Goal: Task Accomplishment & Management: Use online tool/utility

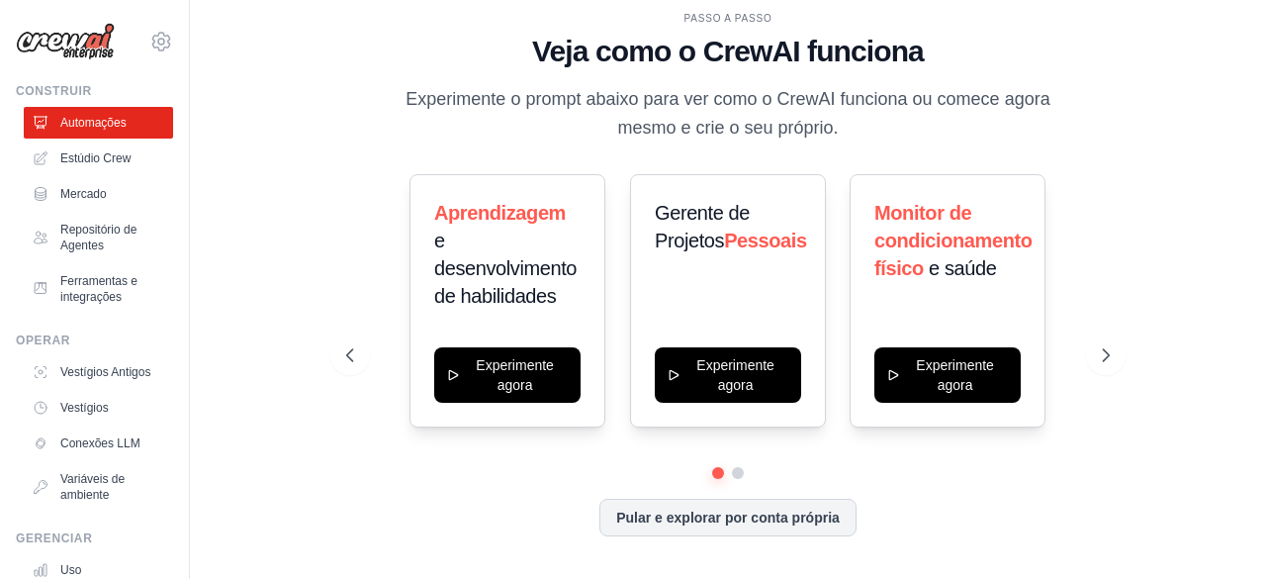
click at [1139, 155] on div "PASSO A PASSO Veja como o CrewAI funciona Experimente o prompt abaixo para ver …" at bounding box center [728, 289] width 1013 height 539
click at [100, 236] on font "Repositório de Agentes" at bounding box center [114, 238] width 105 height 32
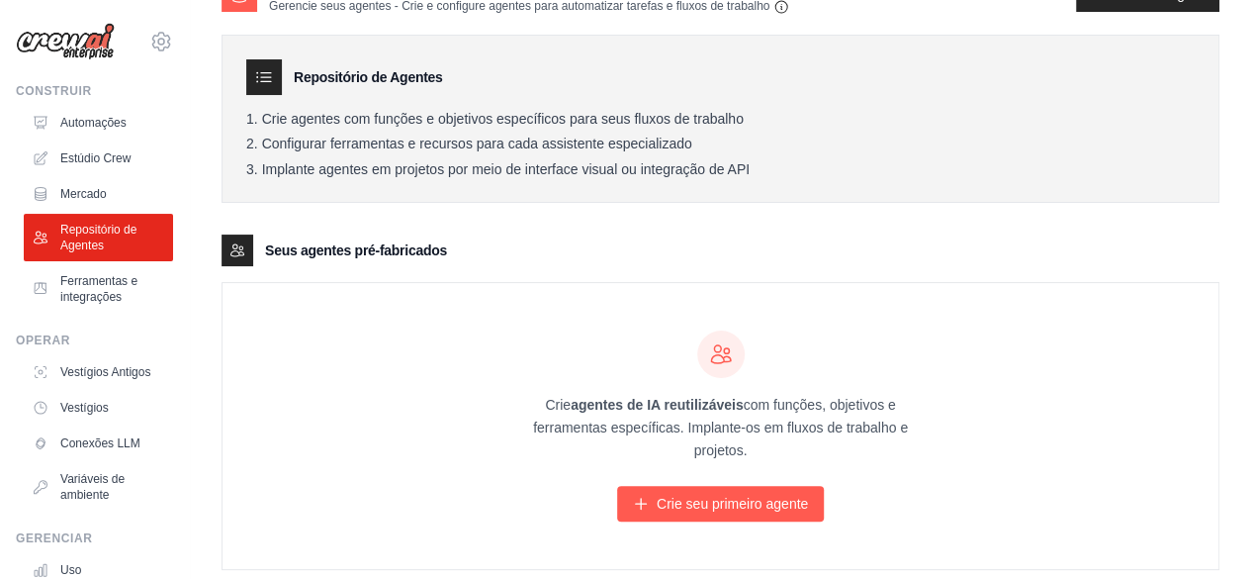
scroll to position [85, 0]
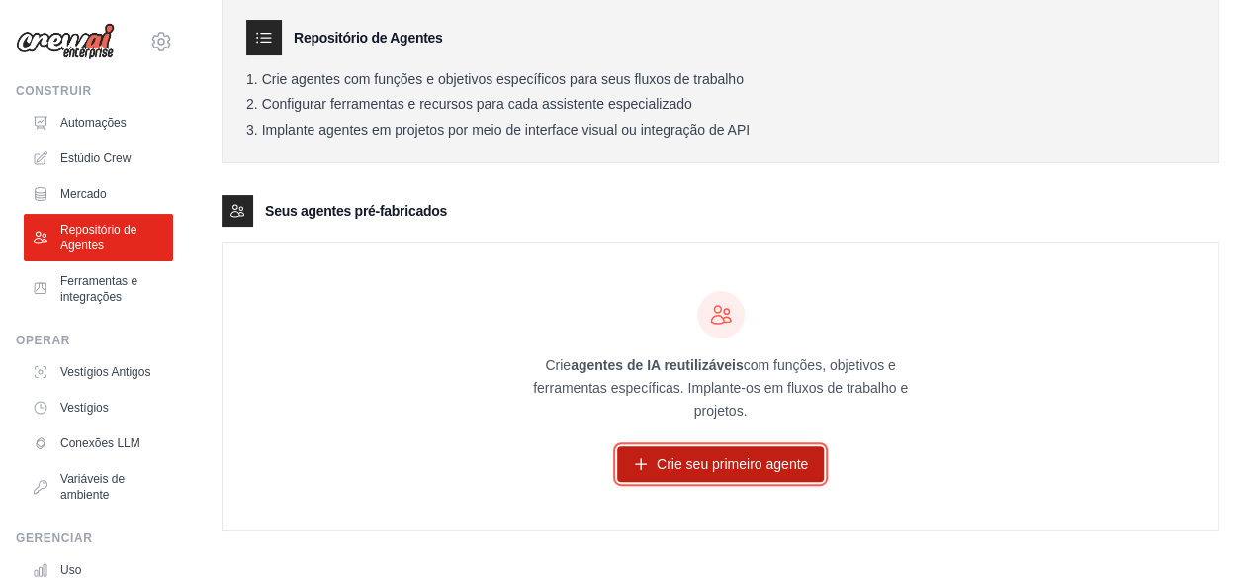
click at [696, 464] on font "Crie seu primeiro agente" at bounding box center [732, 464] width 151 height 16
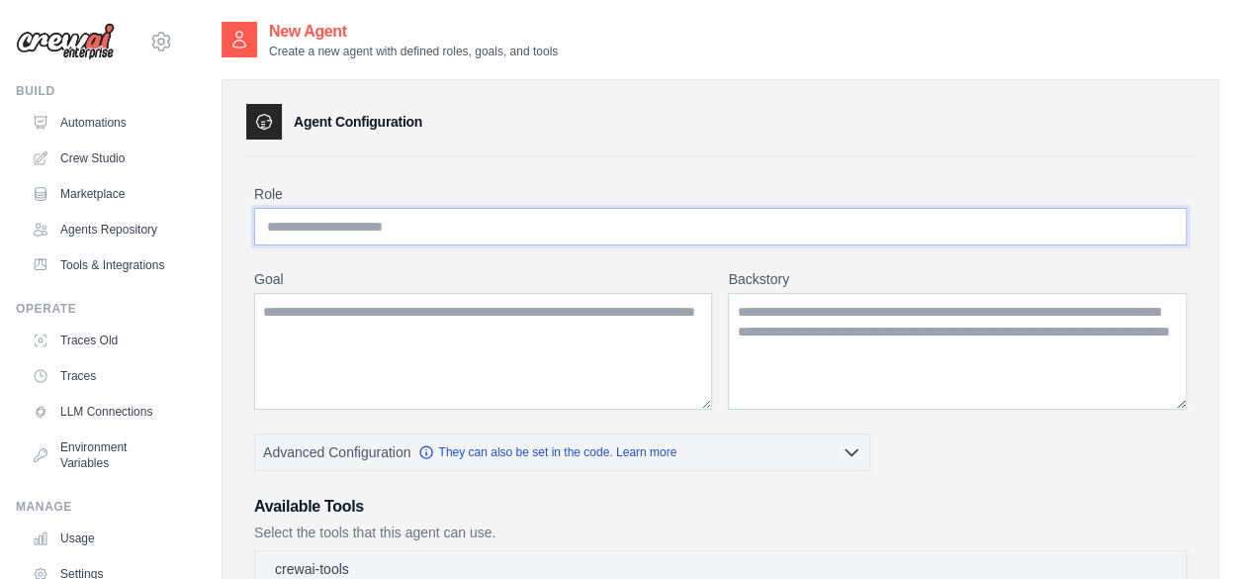
click at [361, 209] on input "Role" at bounding box center [720, 227] width 933 height 38
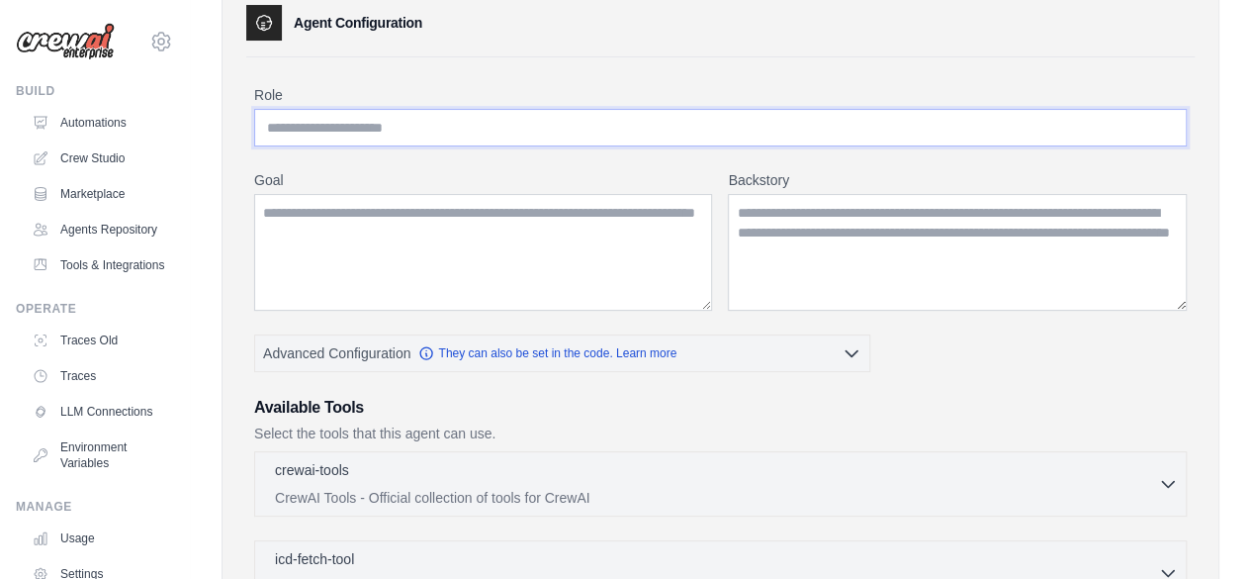
scroll to position [593, 0]
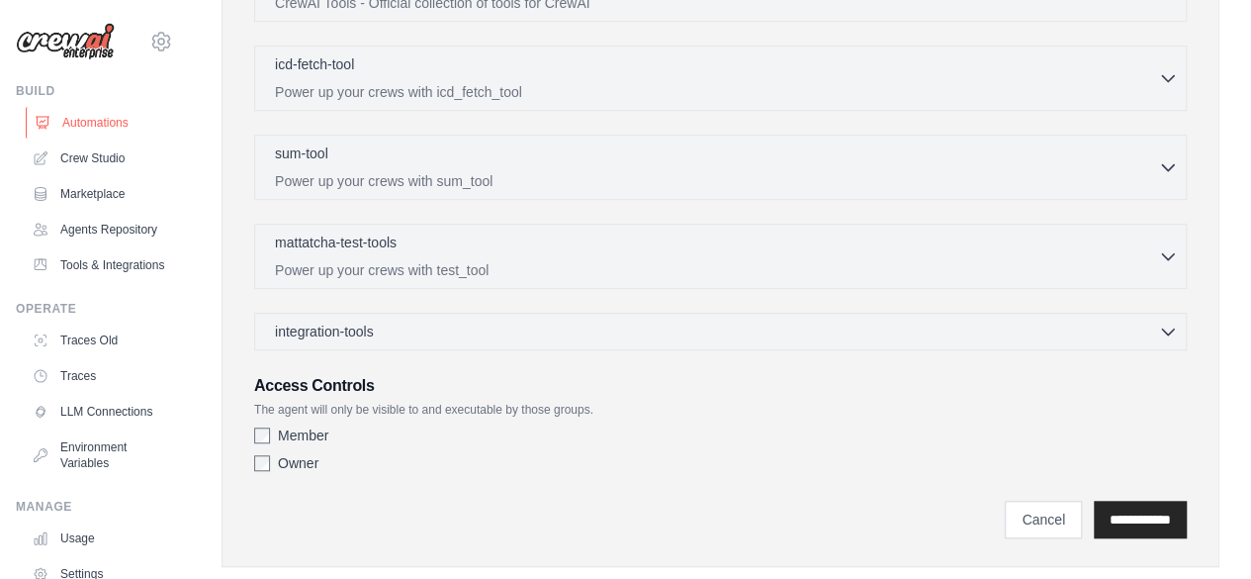
click at [89, 127] on link "Automations" at bounding box center [100, 123] width 149 height 32
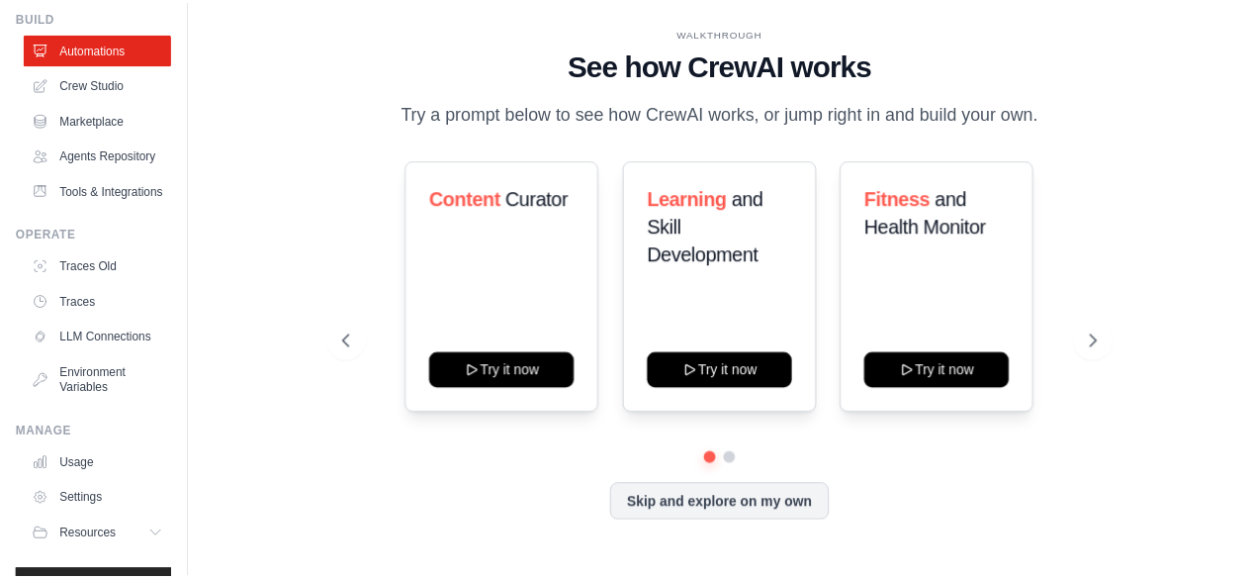
scroll to position [162, 0]
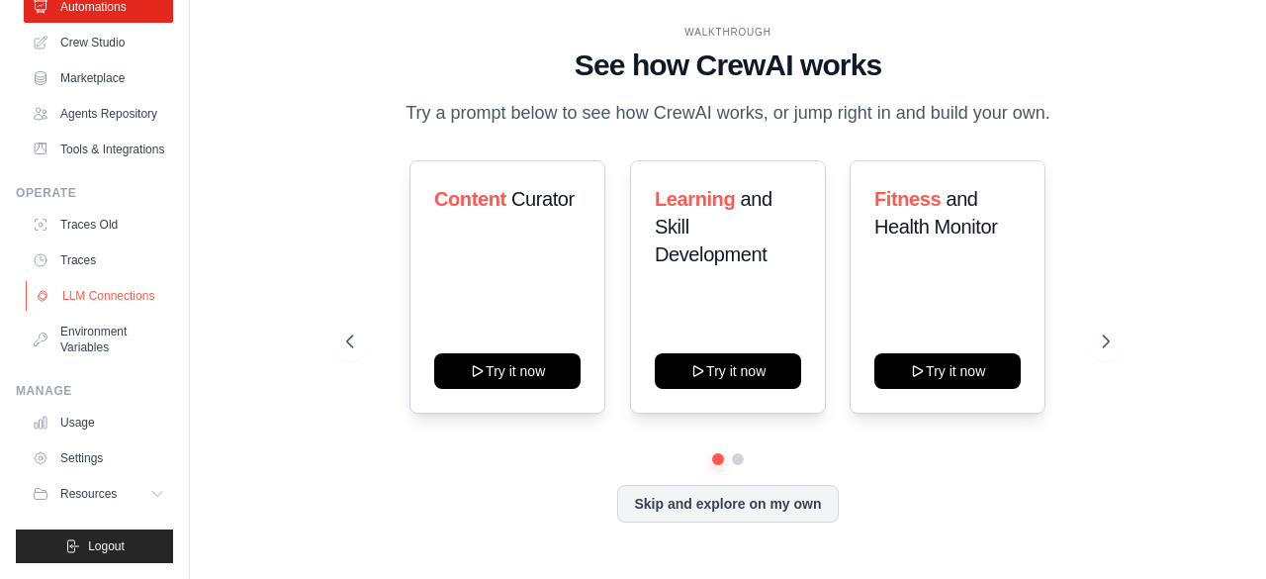
click at [96, 290] on link "LLM Connections" at bounding box center [100, 296] width 149 height 32
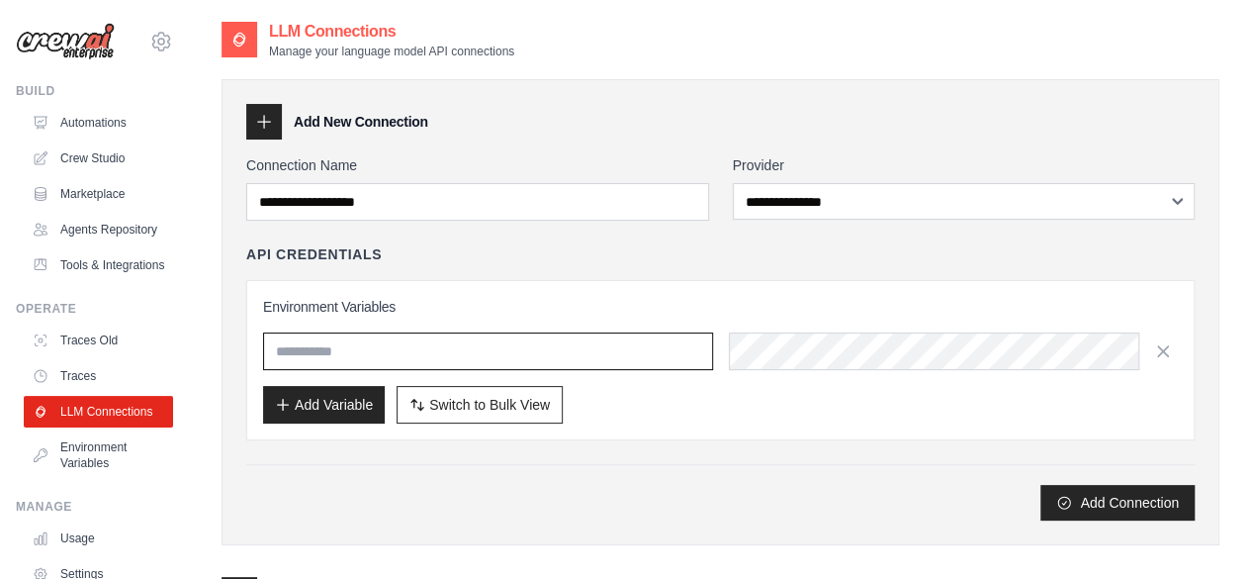
click at [338, 355] on input "text" at bounding box center [488, 351] width 450 height 38
paste input "**********"
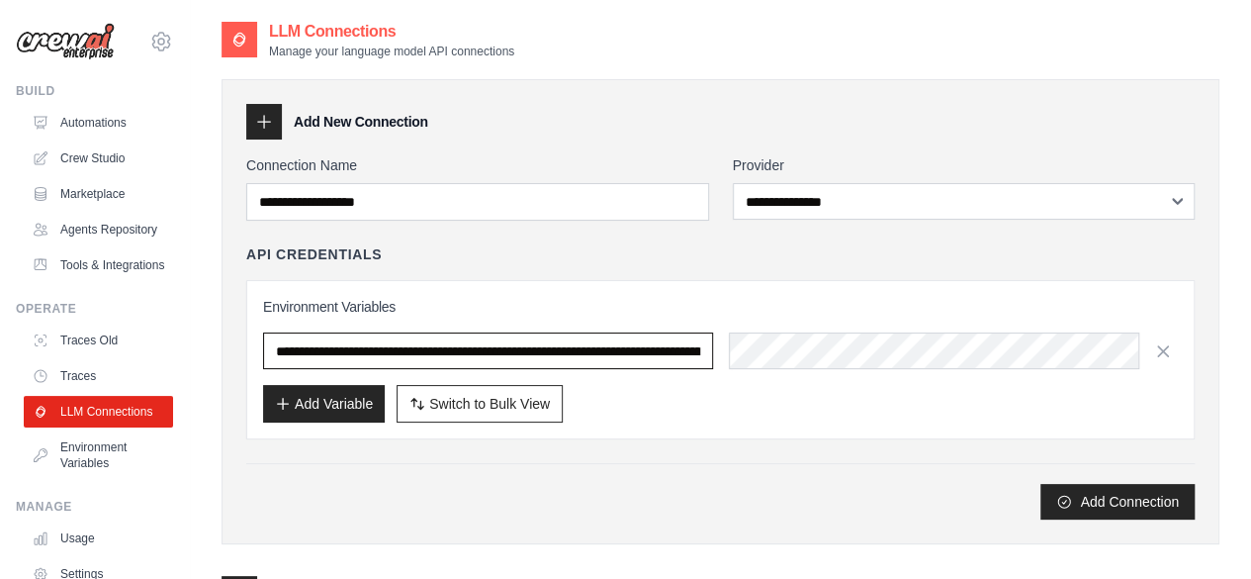
click at [622, 361] on input "**********" at bounding box center [488, 350] width 450 height 37
drag, startPoint x: 698, startPoint y: 349, endPoint x: 142, endPoint y: 280, distance: 560.2
click at [142, 280] on div "[MEDICAL_DATA][EMAIL_ADDRESS][DOMAIN_NAME] Settings Build Automations" at bounding box center [625, 386] width 1251 height 772
drag, startPoint x: 615, startPoint y: 346, endPoint x: 63, endPoint y: 326, distance: 552.3
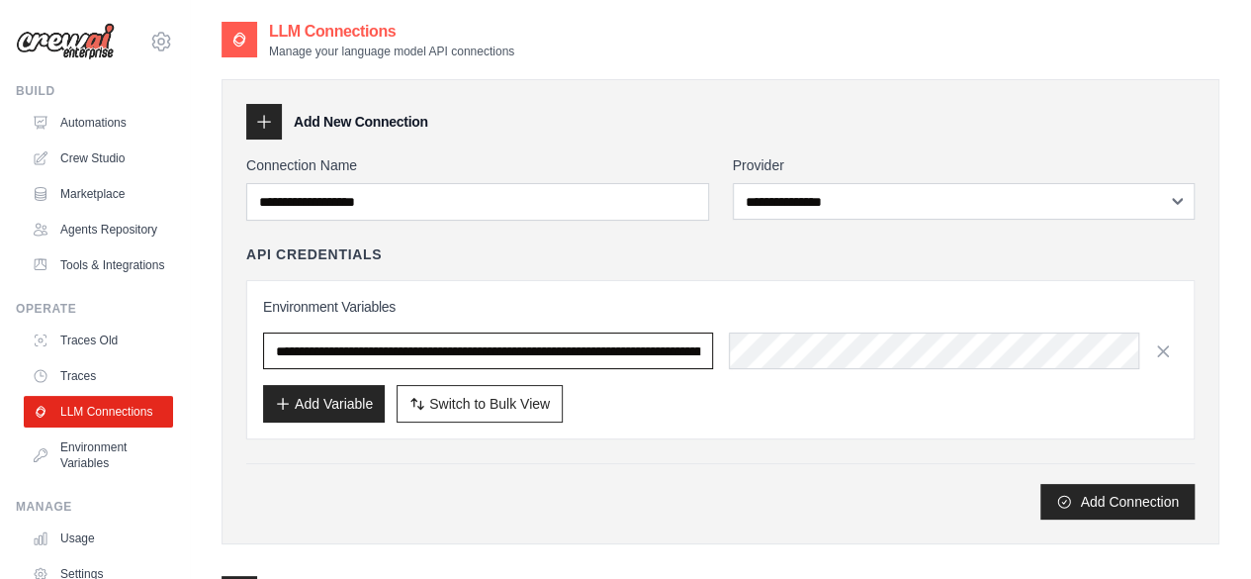
click at [57, 326] on div "[MEDICAL_DATA][EMAIL_ADDRESS][DOMAIN_NAME] Settings Build Automations" at bounding box center [625, 386] width 1251 height 772
drag, startPoint x: 494, startPoint y: 341, endPoint x: 69, endPoint y: 325, distance: 424.6
click at [69, 325] on div "[MEDICAL_DATA][EMAIL_ADDRESS][DOMAIN_NAME] Settings Build Automations" at bounding box center [625, 386] width 1251 height 772
type input "**********"
drag, startPoint x: 631, startPoint y: 351, endPoint x: 393, endPoint y: 364, distance: 238.7
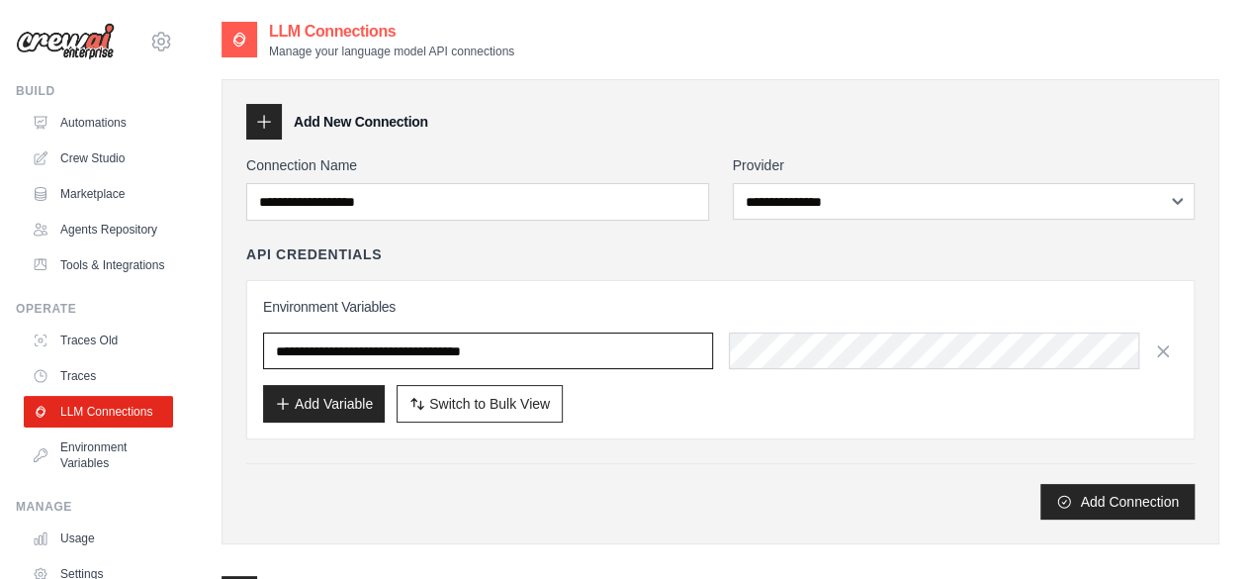
click at [2, 353] on div "[MEDICAL_DATA][EMAIL_ADDRESS][DOMAIN_NAME] Settings Build Automations" at bounding box center [625, 386] width 1251 height 772
drag, startPoint x: 616, startPoint y: 343, endPoint x: 0, endPoint y: 343, distance: 616.2
click at [0, 343] on div "[MEDICAL_DATA][EMAIL_ADDRESS][DOMAIN_NAME] Settings Build Automations" at bounding box center [625, 386] width 1251 height 772
paste input "**********"
type input "*"
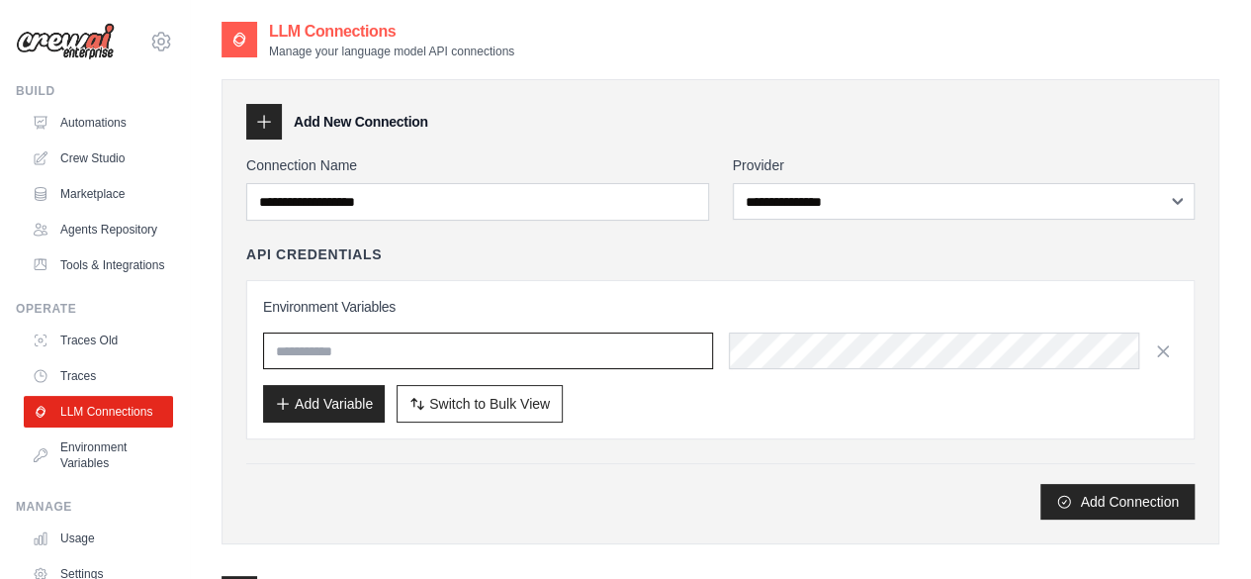
click at [351, 343] on input "text" at bounding box center [488, 350] width 450 height 37
type input "**********"
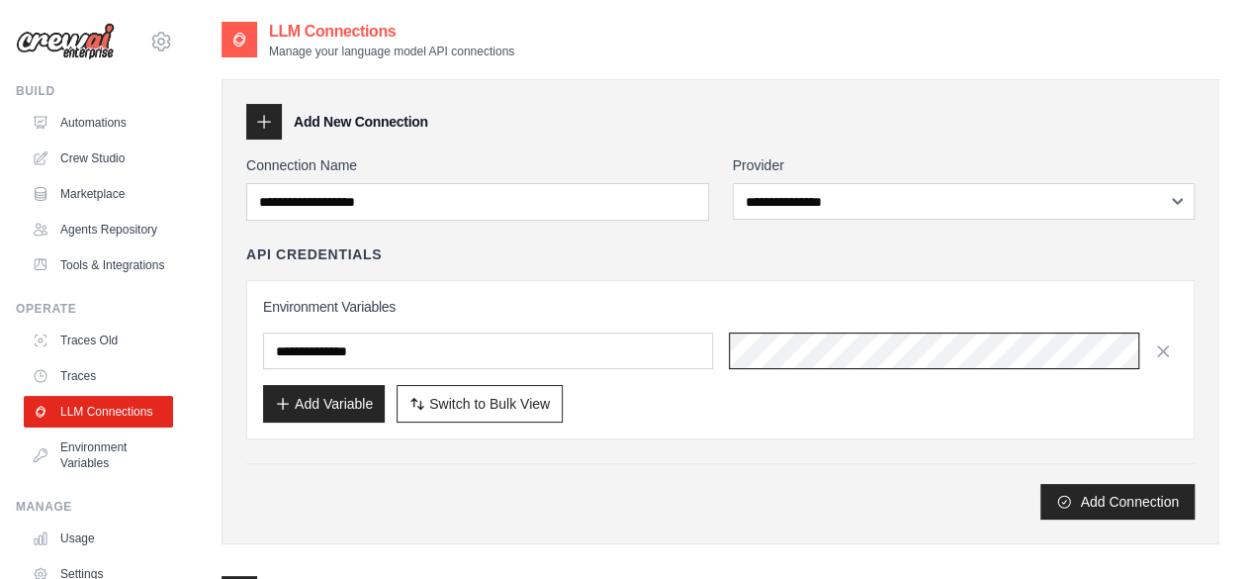
scroll to position [99, 0]
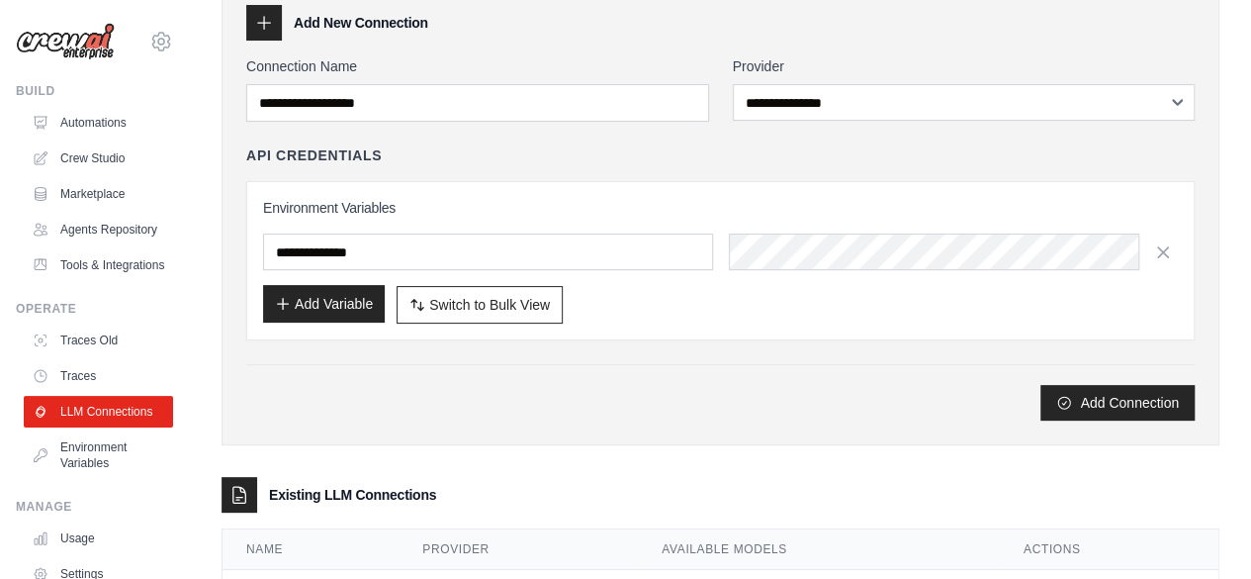
click at [337, 314] on button "Add Variable" at bounding box center [324, 304] width 122 height 38
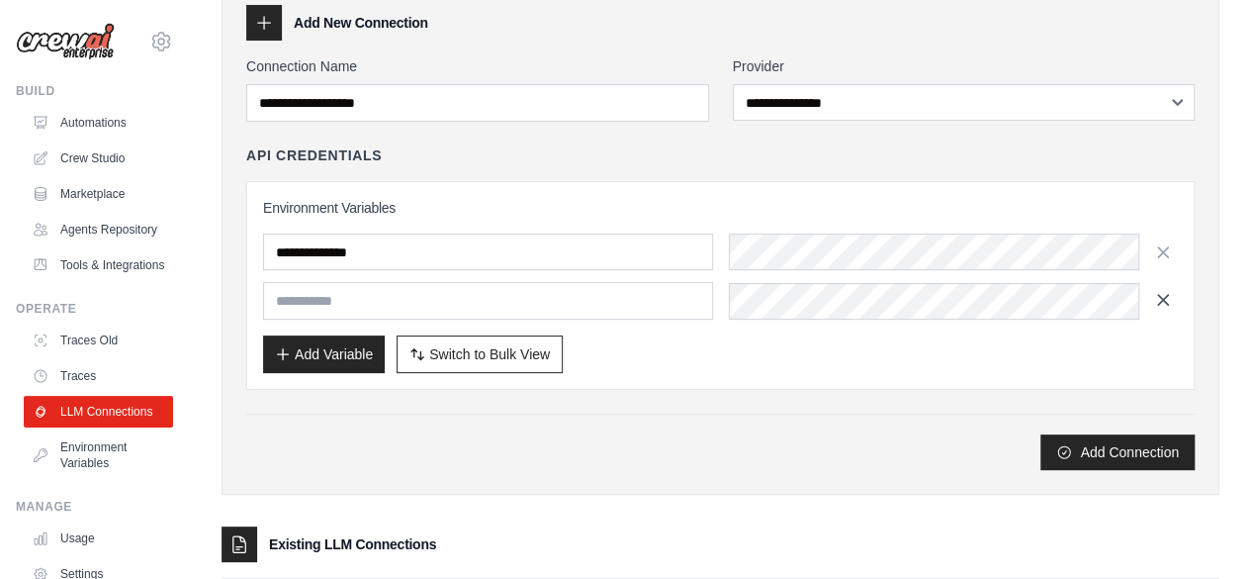
click at [1163, 306] on icon "button" at bounding box center [1163, 300] width 20 height 20
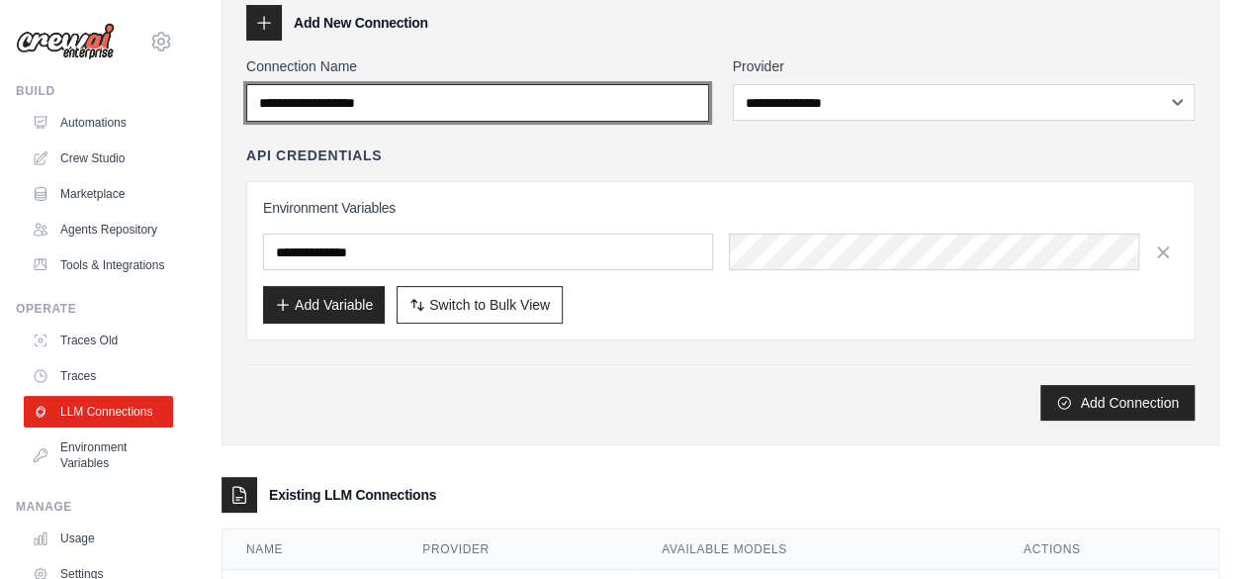
drag, startPoint x: 495, startPoint y: 113, endPoint x: 174, endPoint y: 113, distance: 320.5
click at [174, 113] on div "[MEDICAL_DATA][EMAIL_ADDRESS][DOMAIN_NAME] Settings Build Automations" at bounding box center [625, 287] width 1251 height 772
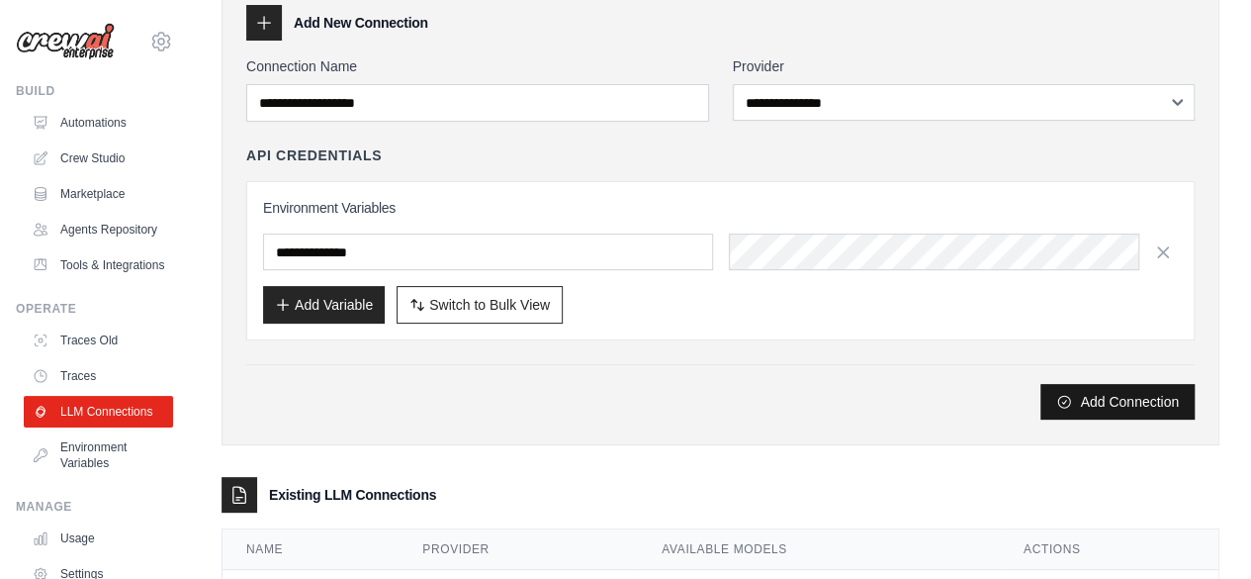
click at [1099, 409] on button "Add Connection" at bounding box center [1118, 402] width 154 height 36
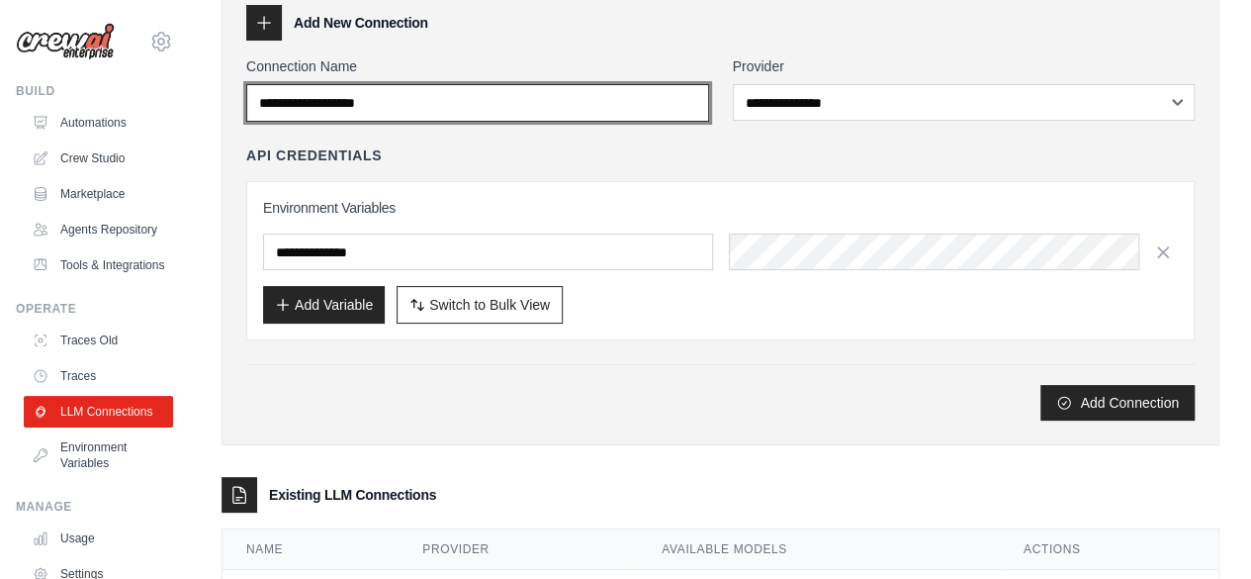
click at [508, 86] on input "Connection Name" at bounding box center [477, 103] width 463 height 38
type input "**********"
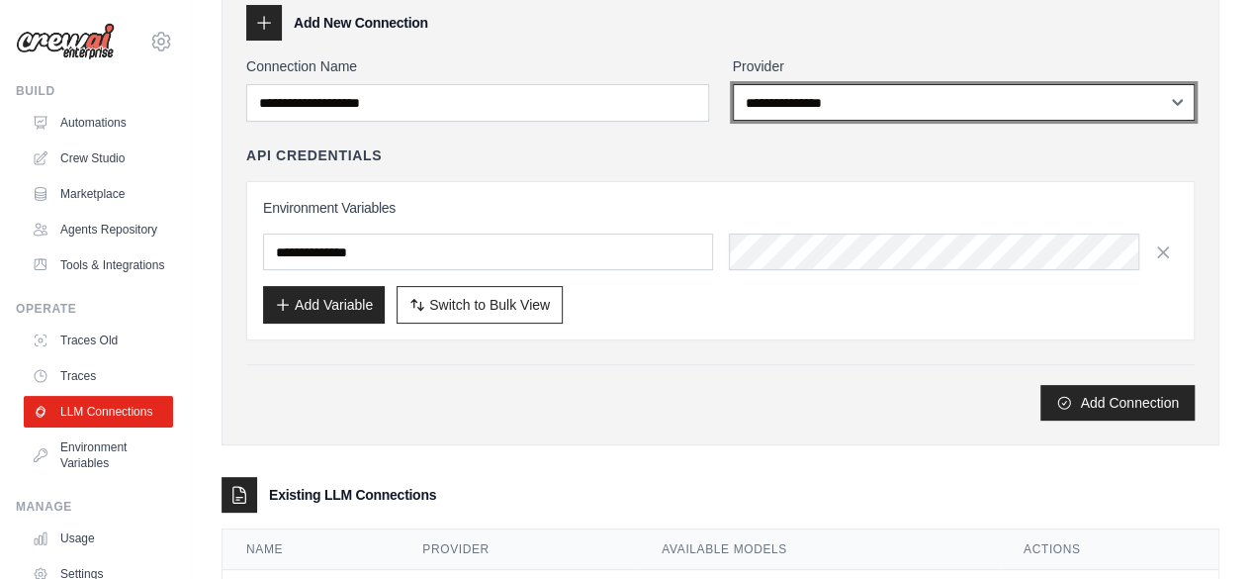
click at [857, 97] on select "**********" at bounding box center [964, 102] width 463 height 37
click at [733, 84] on select "**********" at bounding box center [964, 102] width 463 height 37
click at [864, 110] on select "**********" at bounding box center [964, 102] width 463 height 37
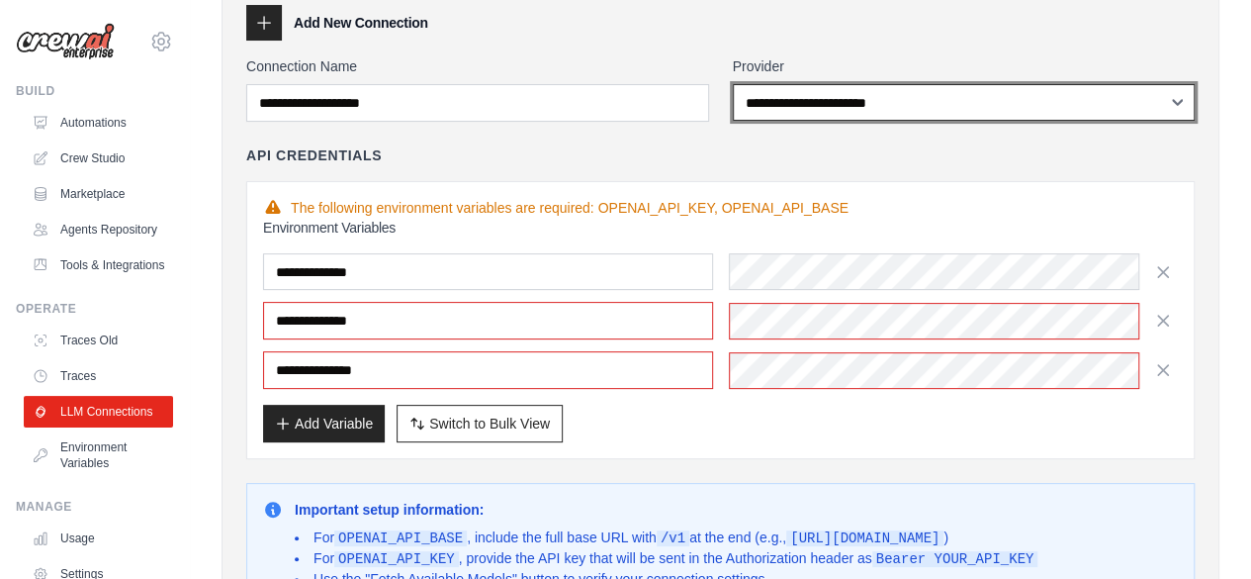
click at [895, 105] on select "**********" at bounding box center [964, 102] width 463 height 37
select select "******"
click at [733, 84] on select "**********" at bounding box center [964, 102] width 463 height 37
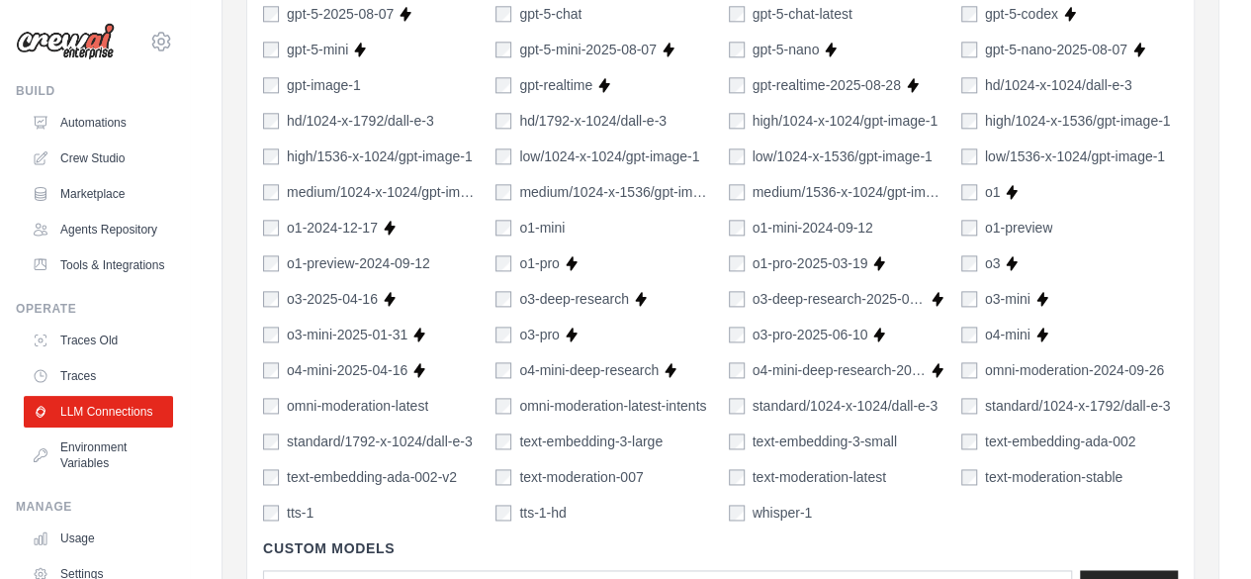
scroll to position [1385, 0]
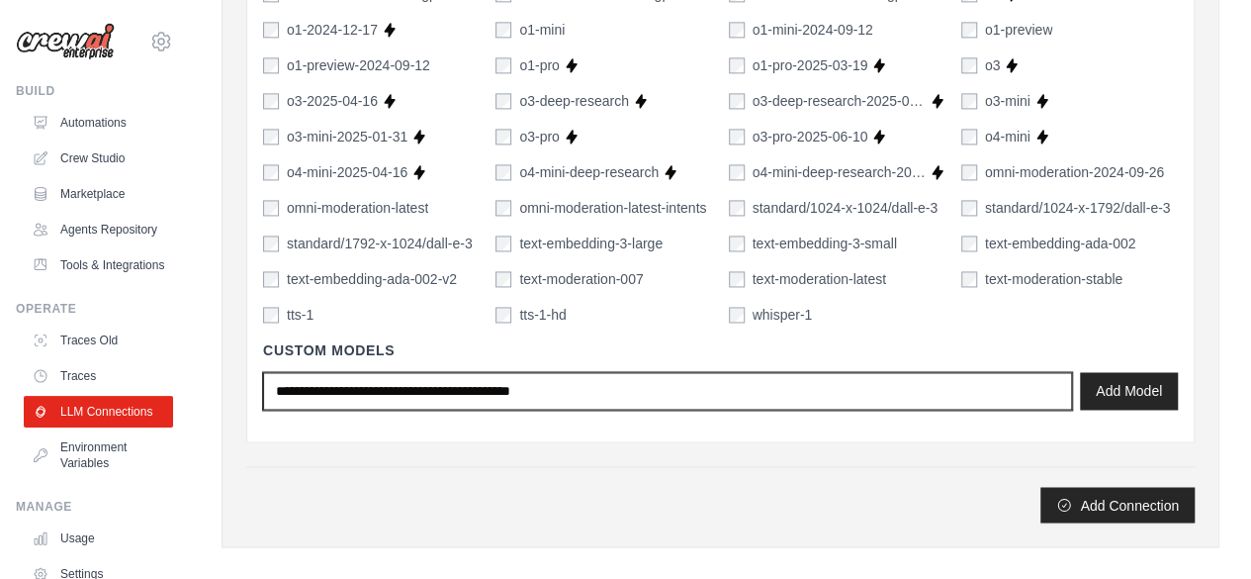
click at [399, 382] on input "text" at bounding box center [667, 391] width 809 height 38
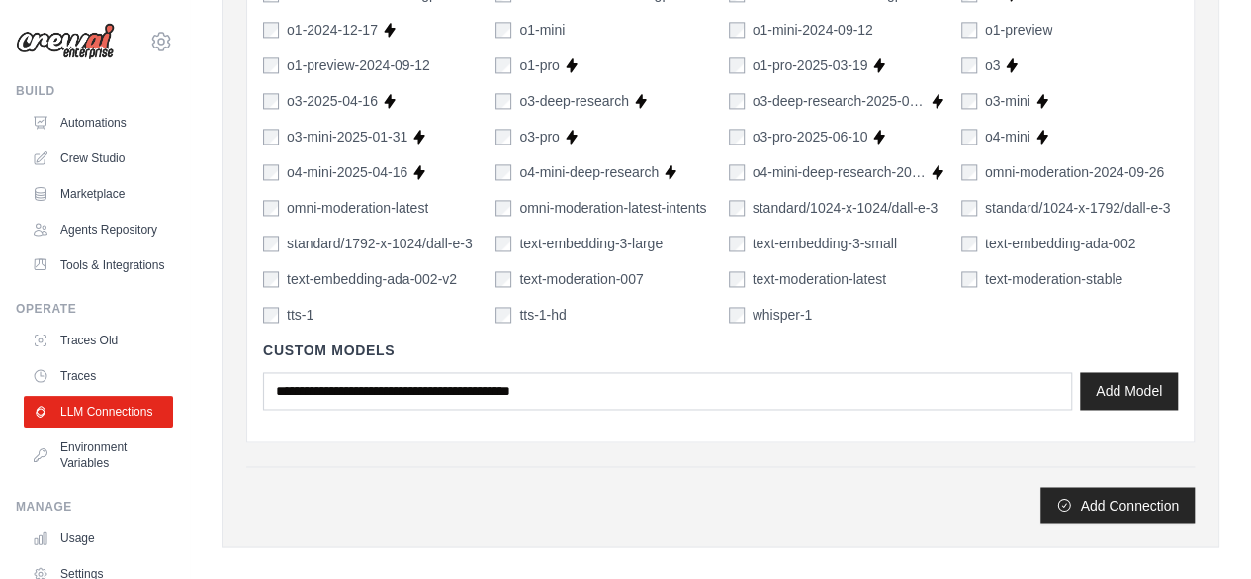
click at [635, 407] on div "Custom Models Add Model" at bounding box center [720, 374] width 915 height 101
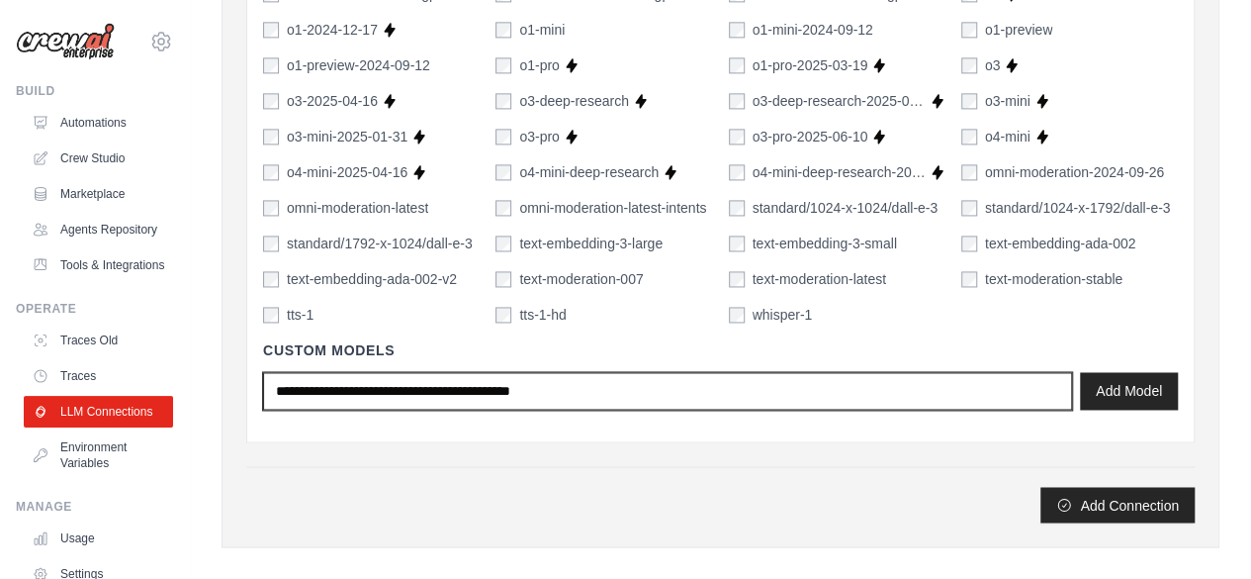
click at [625, 391] on input "text" at bounding box center [667, 391] width 809 height 38
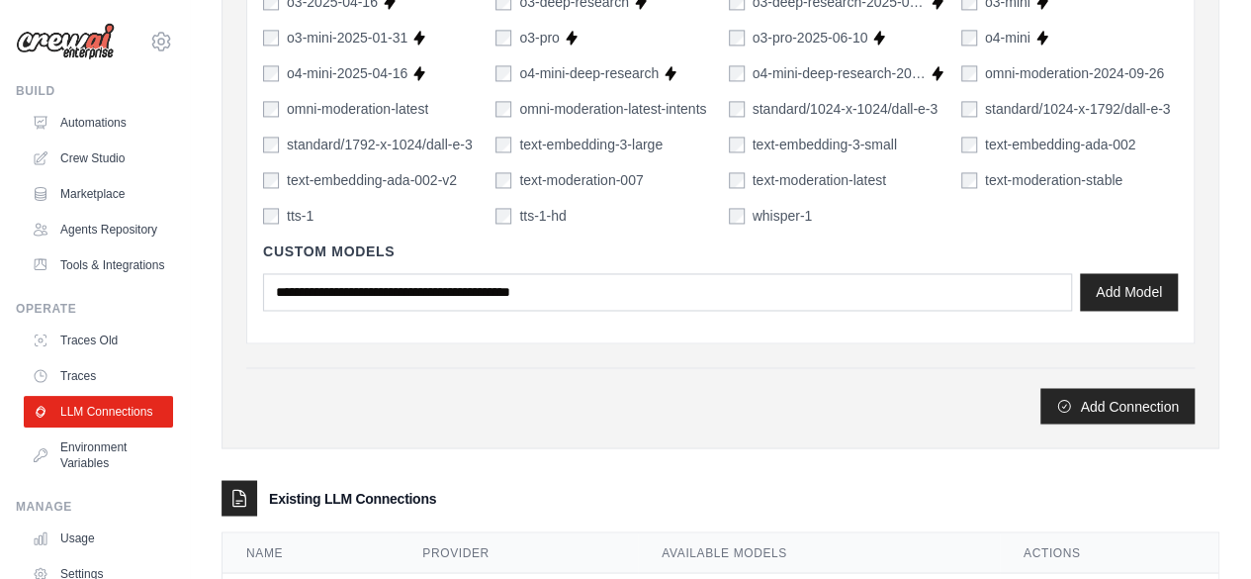
scroll to position [1577, 0]
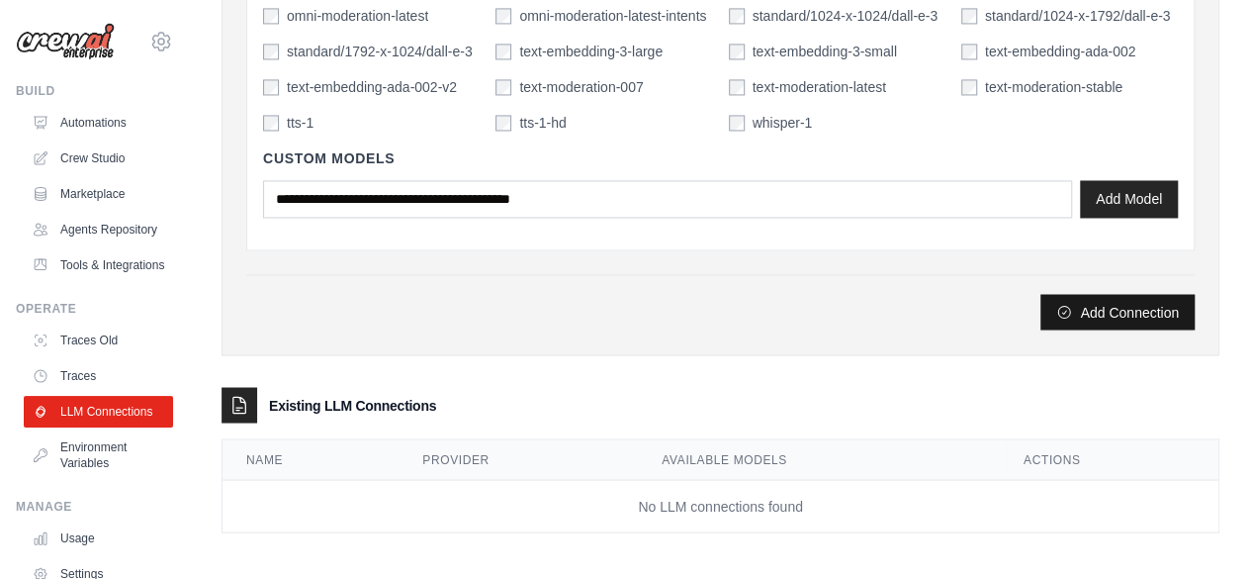
click at [1122, 304] on button "Add Connection" at bounding box center [1118, 312] width 154 height 36
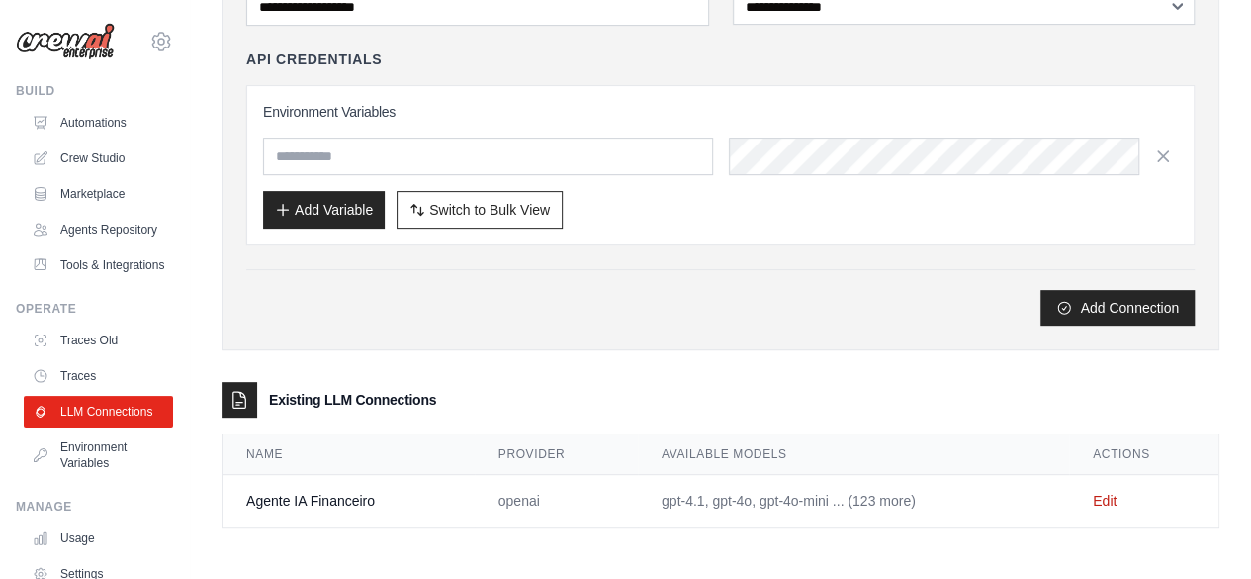
scroll to position [0, 0]
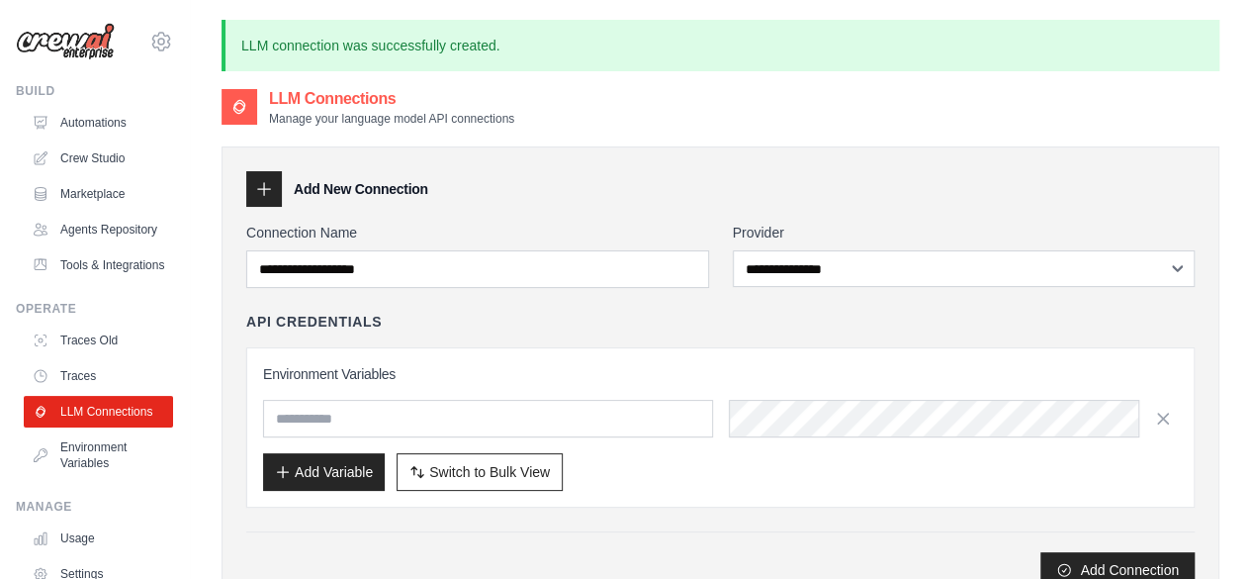
click at [380, 45] on p "LLM connection was successfully created." at bounding box center [721, 45] width 998 height 51
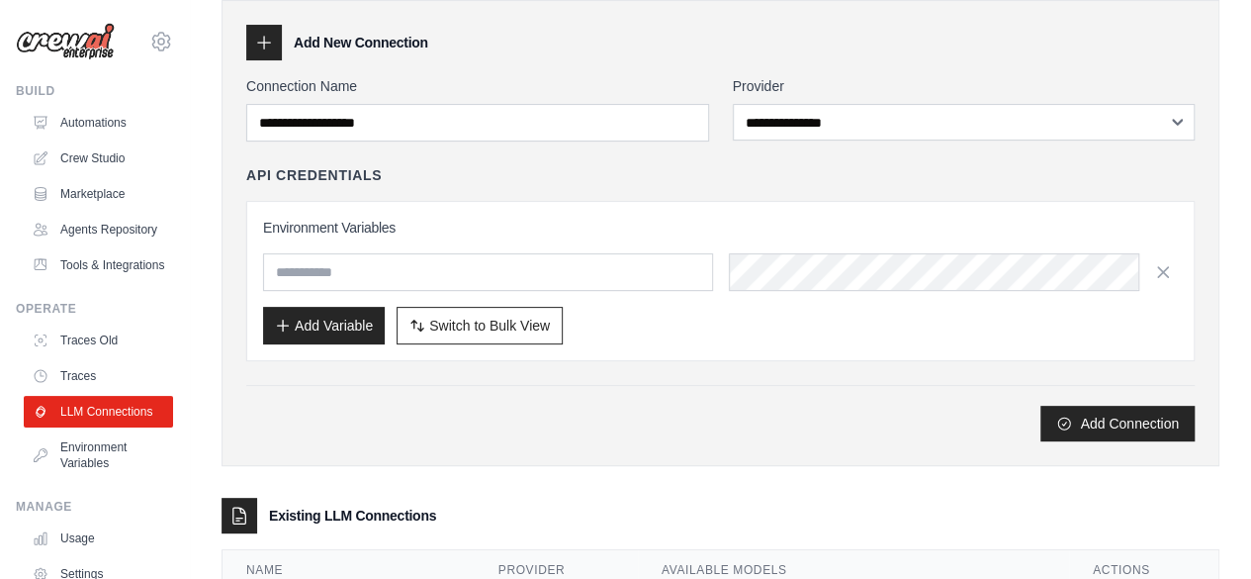
scroll to position [257, 0]
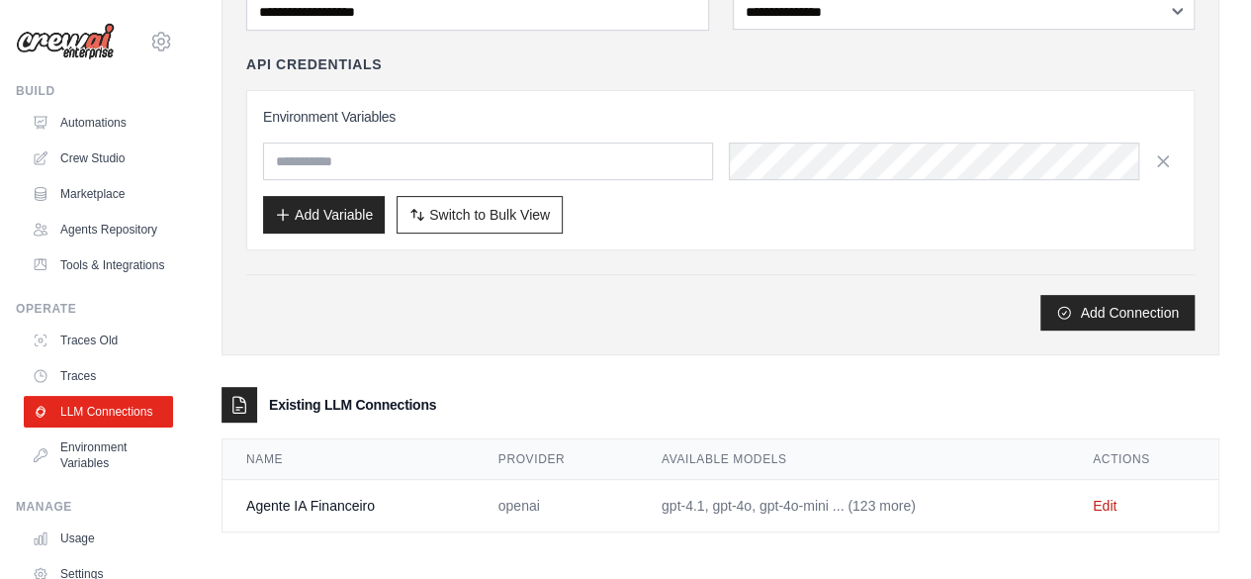
click at [340, 503] on td "Agente IA Financeiro" at bounding box center [349, 506] width 252 height 52
click at [836, 531] on div "**********" at bounding box center [721, 197] width 998 height 734
click at [994, 503] on td "gpt-4.1, gpt-4o, gpt-4o-mini ... (123 more)" at bounding box center [853, 506] width 431 height 52
drag, startPoint x: 1044, startPoint y: 501, endPoint x: 1084, endPoint y: 501, distance: 39.6
click at [1054, 501] on td "gpt-4.1, gpt-4o, gpt-4o-mini ... (123 more)" at bounding box center [853, 506] width 431 height 52
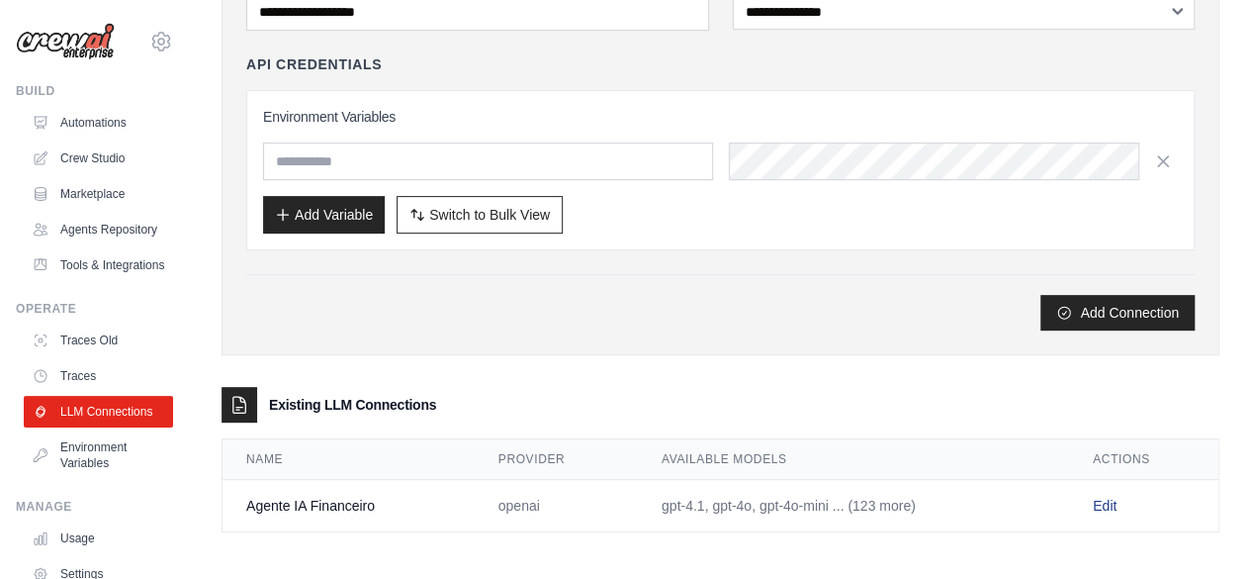
click at [1098, 501] on link "Edit" at bounding box center [1105, 506] width 24 height 16
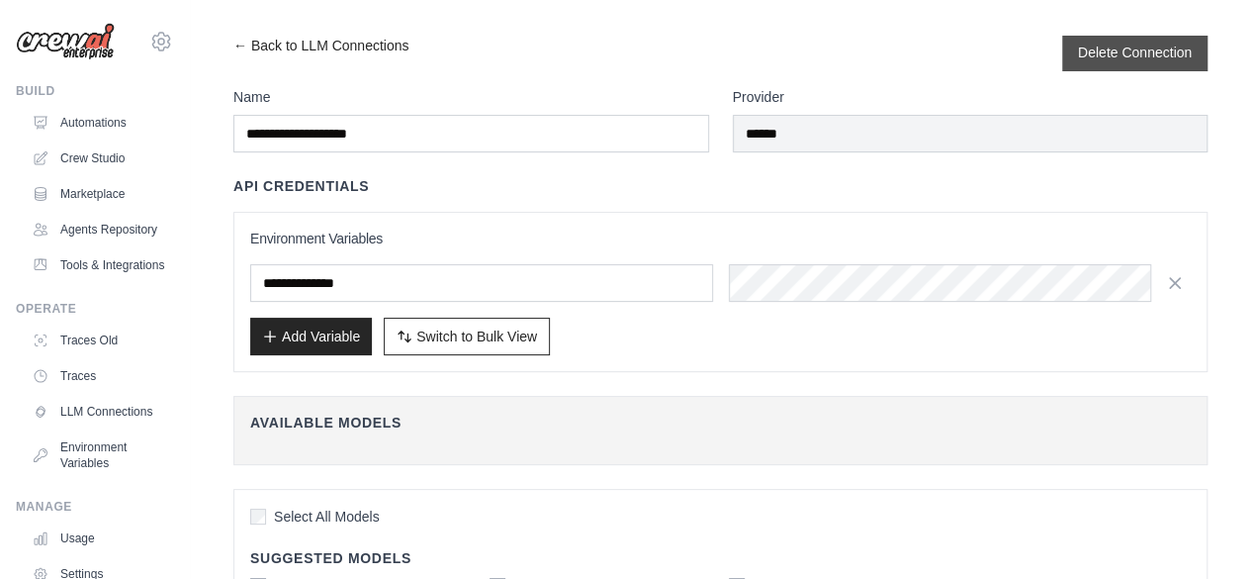
click at [1155, 59] on button "Delete Connection" at bounding box center [1135, 53] width 114 height 20
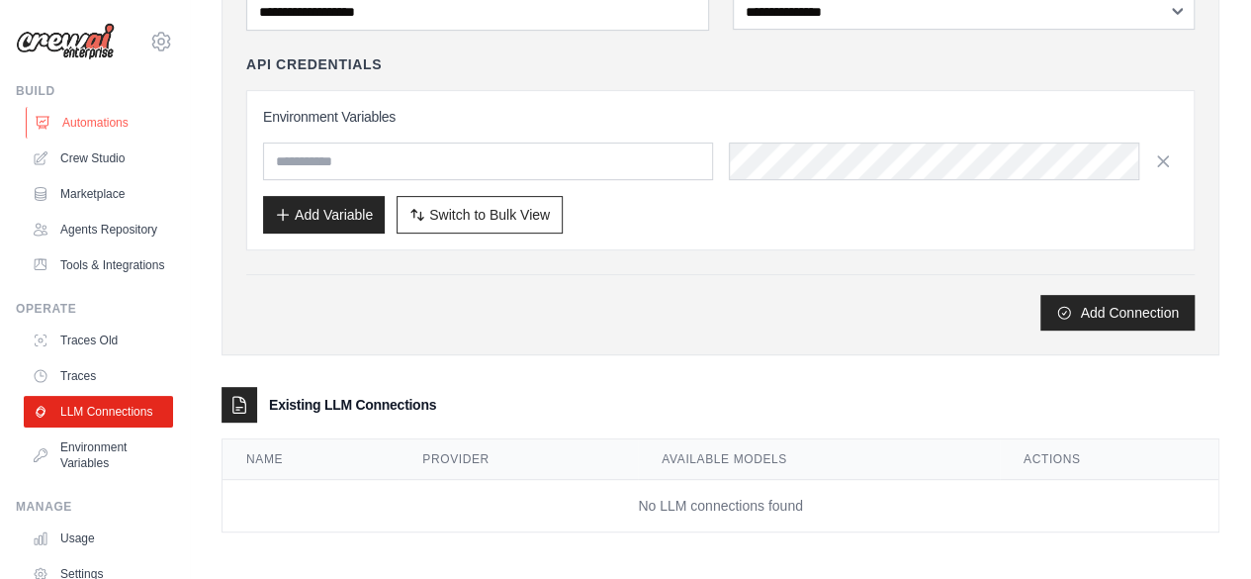
click at [93, 126] on link "Automations" at bounding box center [100, 123] width 149 height 32
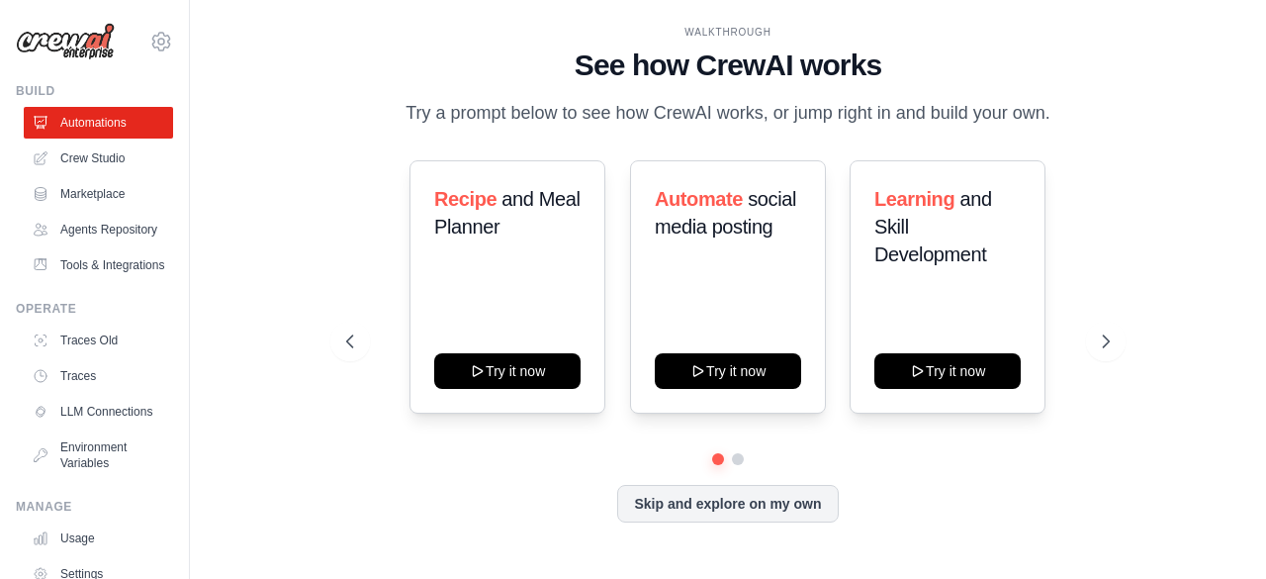
click at [1090, 137] on div "WALKTHROUGH See how [PERSON_NAME] works Try a prompt below to see how [PERSON_N…" at bounding box center [727, 289] width 810 height 528
drag, startPoint x: 1264, startPoint y: 255, endPoint x: 1254, endPoint y: 252, distance: 10.3
click at [1258, 253] on div "WALKTHROUGH See how [PERSON_NAME] works Try a prompt below to see how [PERSON_N…" at bounding box center [728, 289] width 1076 height 539
click at [112, 168] on link "Crew Studio" at bounding box center [100, 158] width 149 height 32
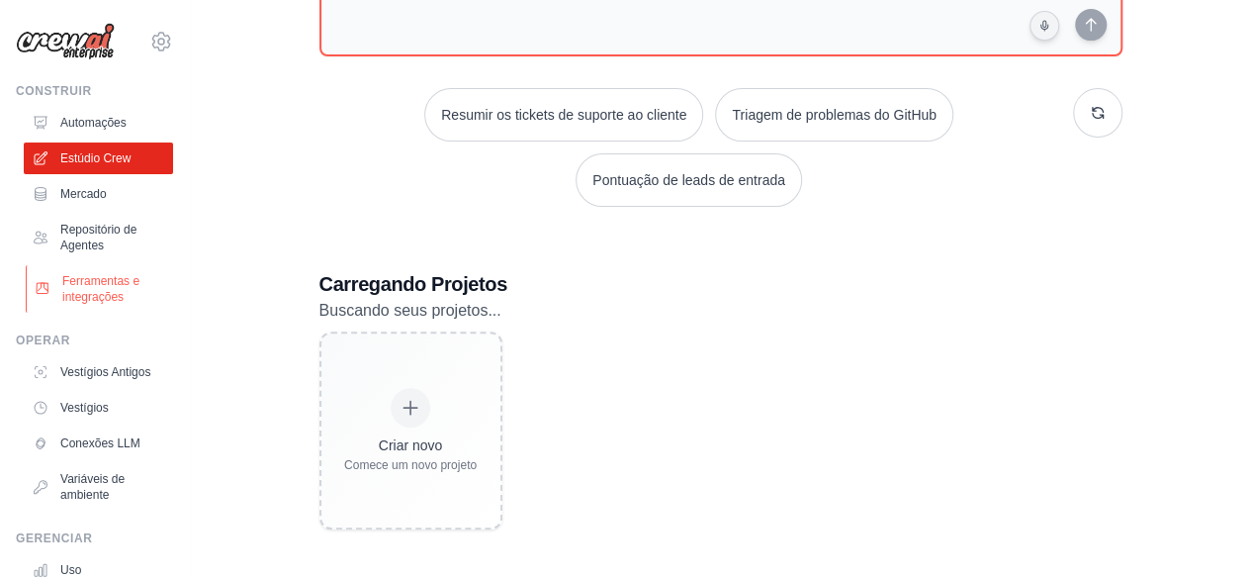
click at [136, 300] on font "Ferramentas e integrações" at bounding box center [114, 289] width 105 height 32
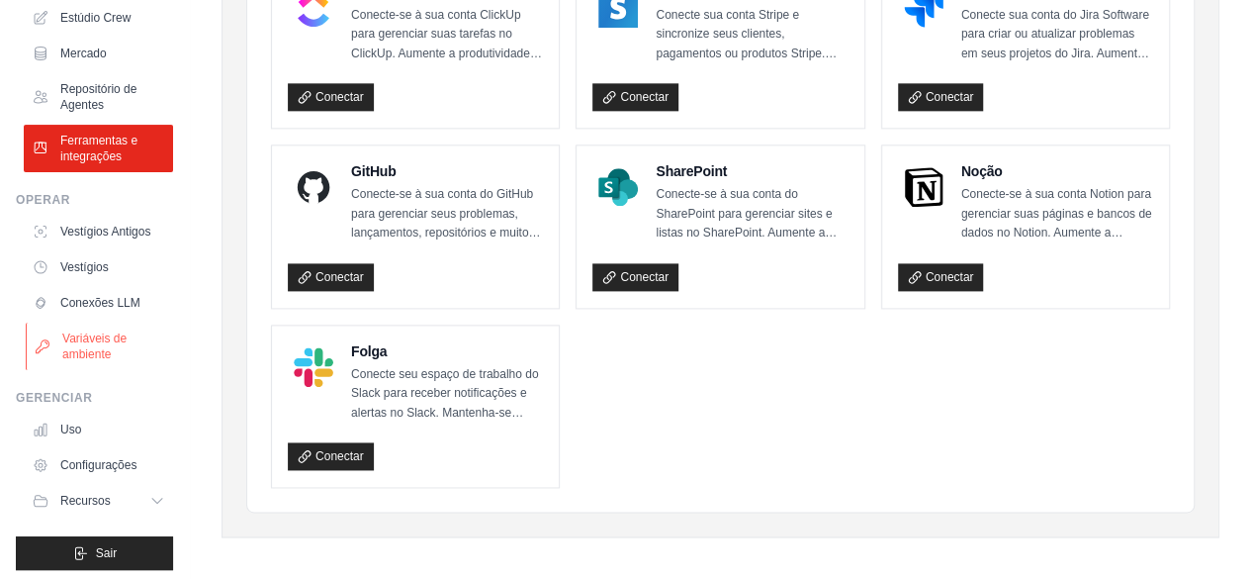
scroll to position [162, 0]
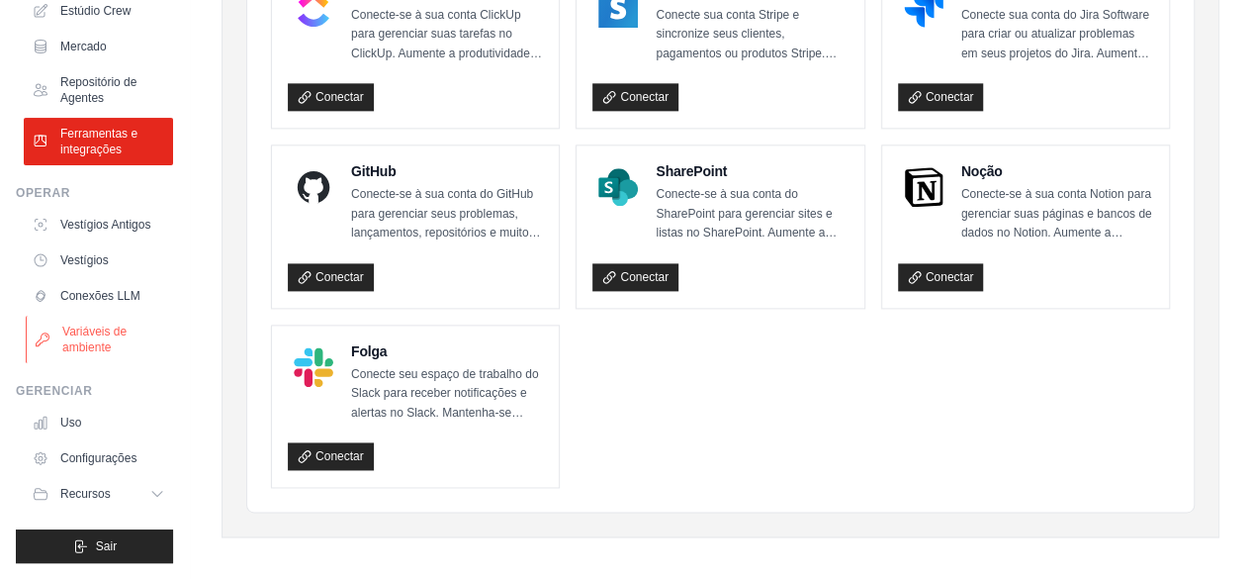
click at [105, 337] on font "Variáveis ​​de ambiente" at bounding box center [94, 339] width 64 height 30
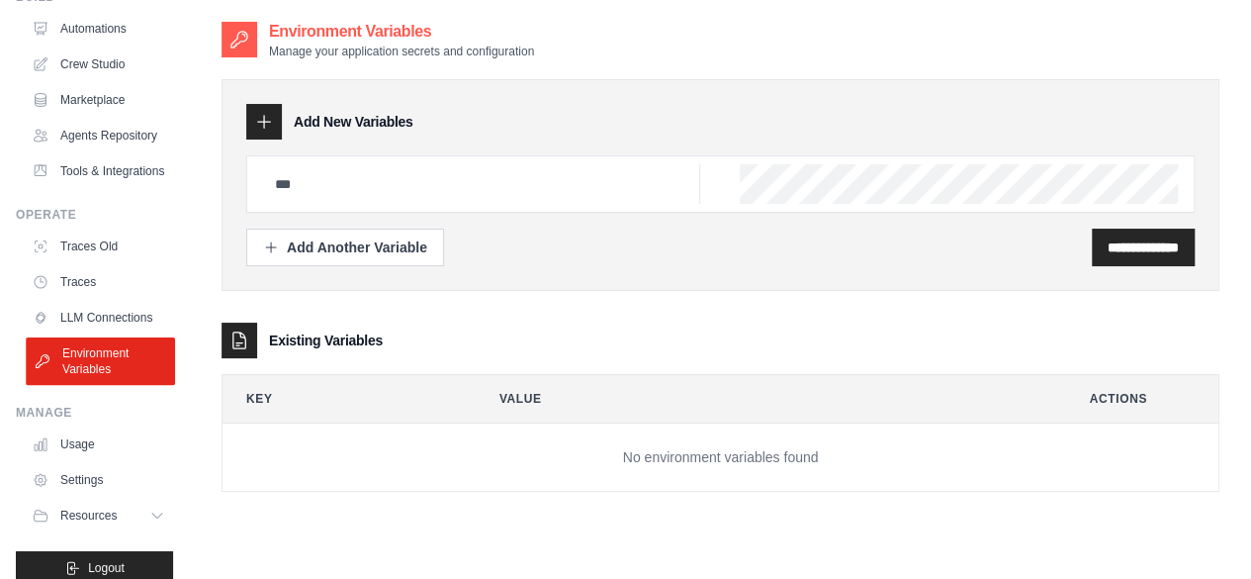
scroll to position [63, 0]
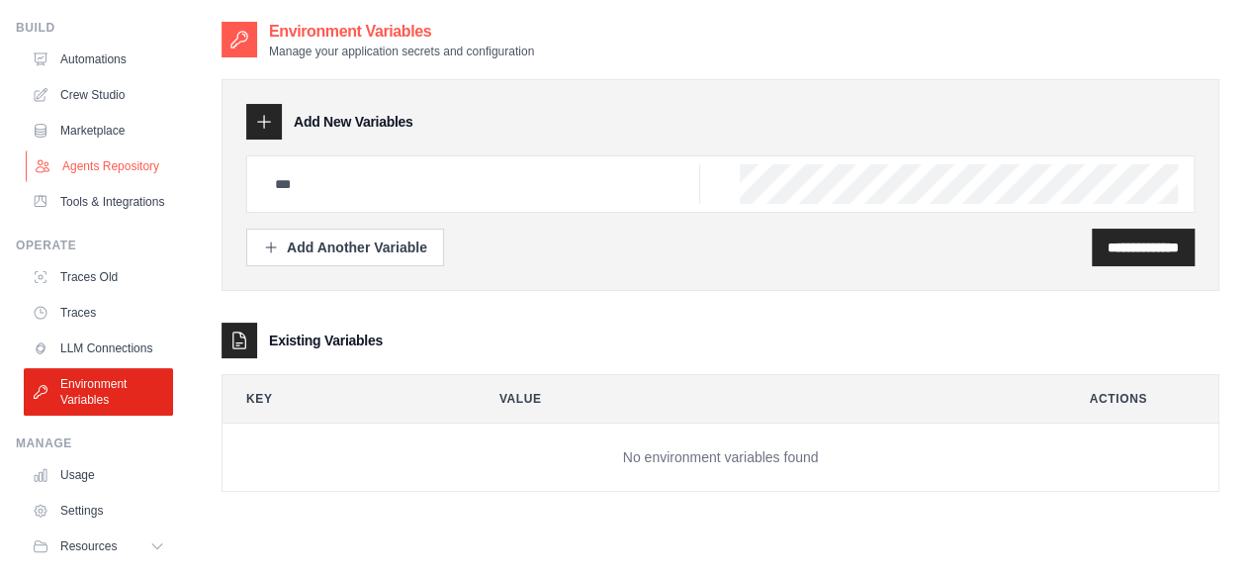
click at [115, 180] on link "Agents Repository" at bounding box center [100, 166] width 149 height 32
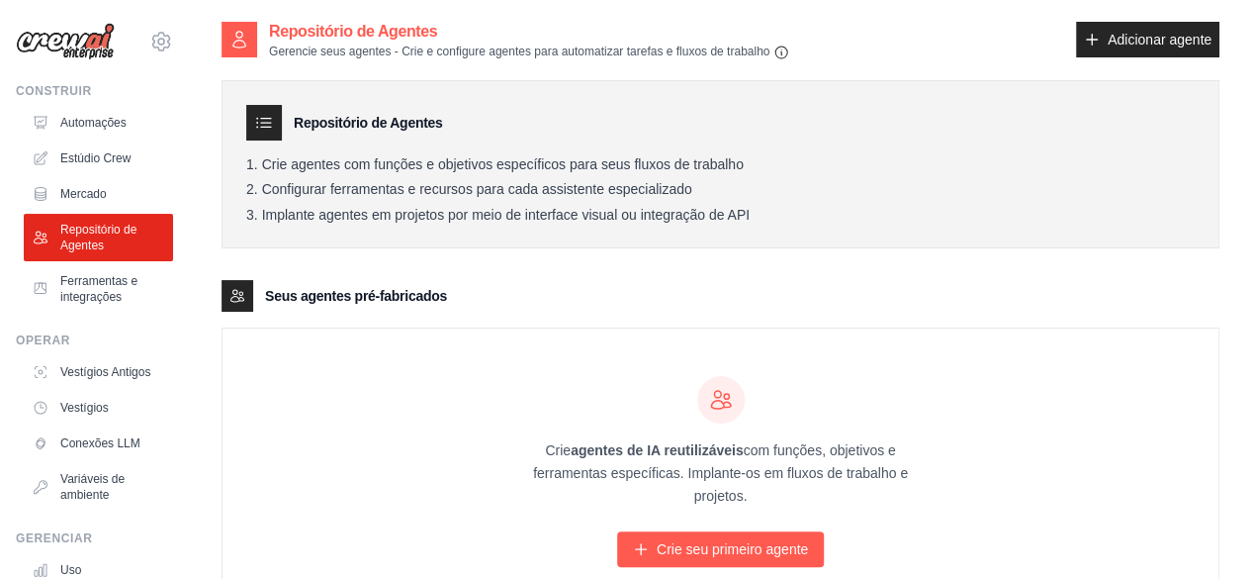
click at [572, 292] on div "Seus agentes pré-fabricados" at bounding box center [721, 296] width 998 height 32
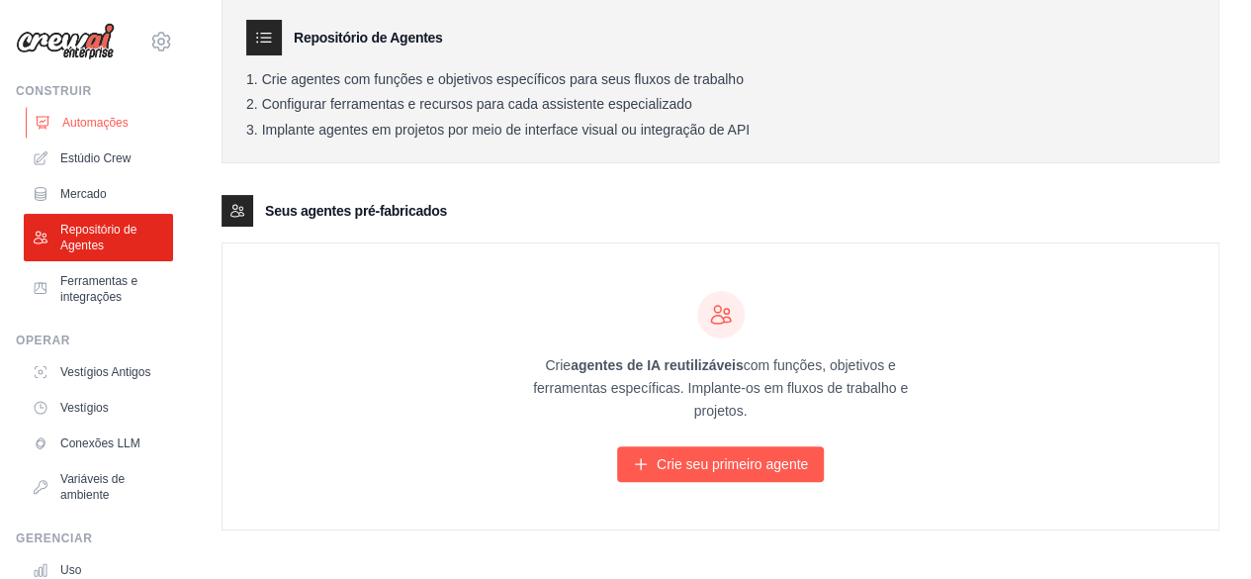
drag, startPoint x: 119, startPoint y: 114, endPoint x: 261, endPoint y: 129, distance: 143.2
click at [119, 115] on font "Automações" at bounding box center [93, 123] width 66 height 16
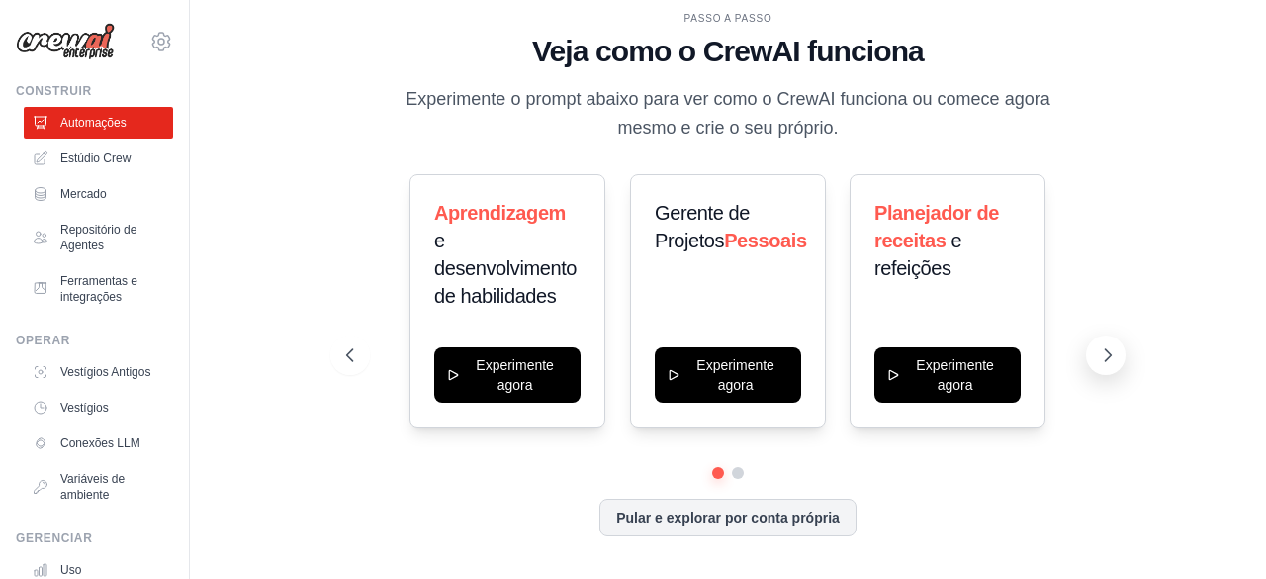
click at [1111, 351] on icon at bounding box center [1108, 355] width 20 height 20
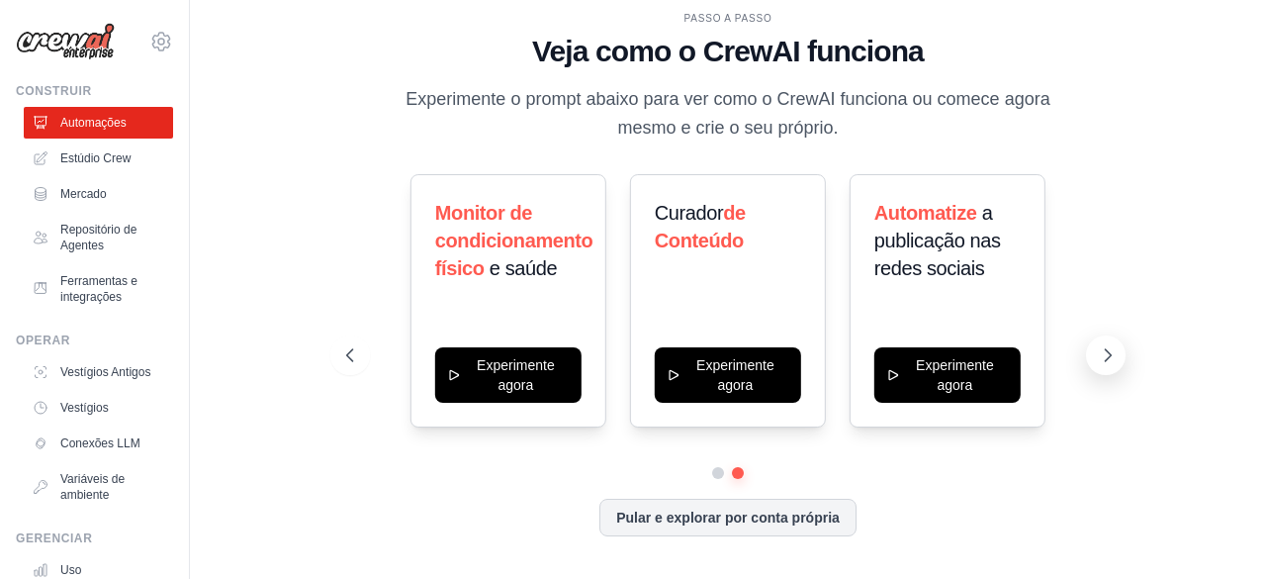
click at [1112, 351] on icon at bounding box center [1108, 355] width 20 height 20
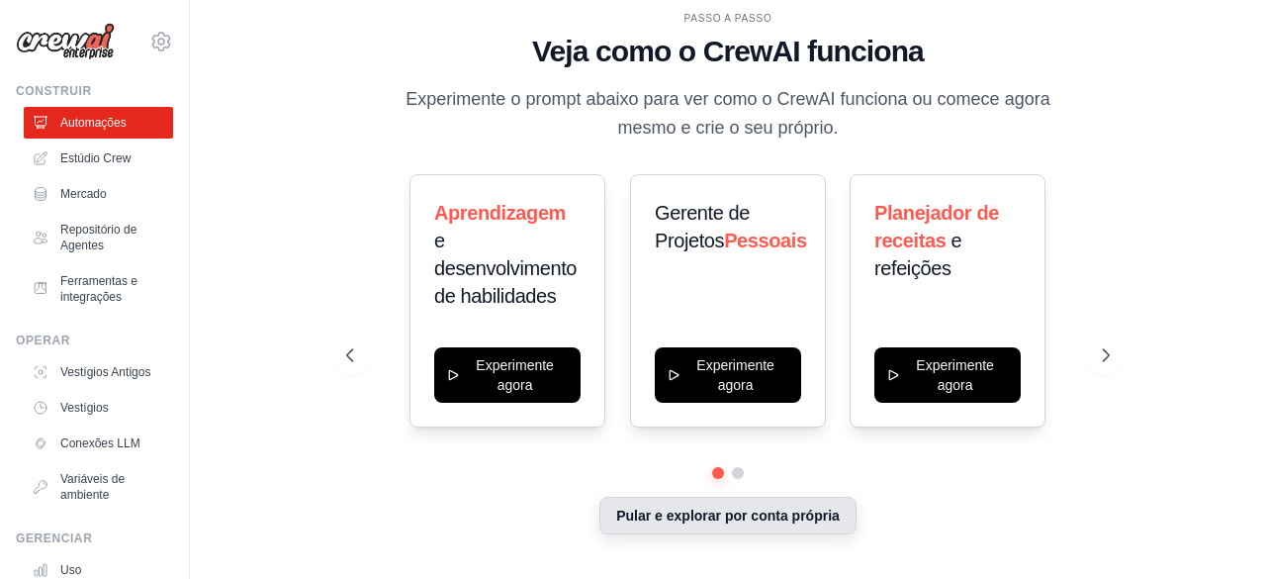
click at [762, 518] on font "Pular e explorar por conta própria" at bounding box center [728, 515] width 224 height 16
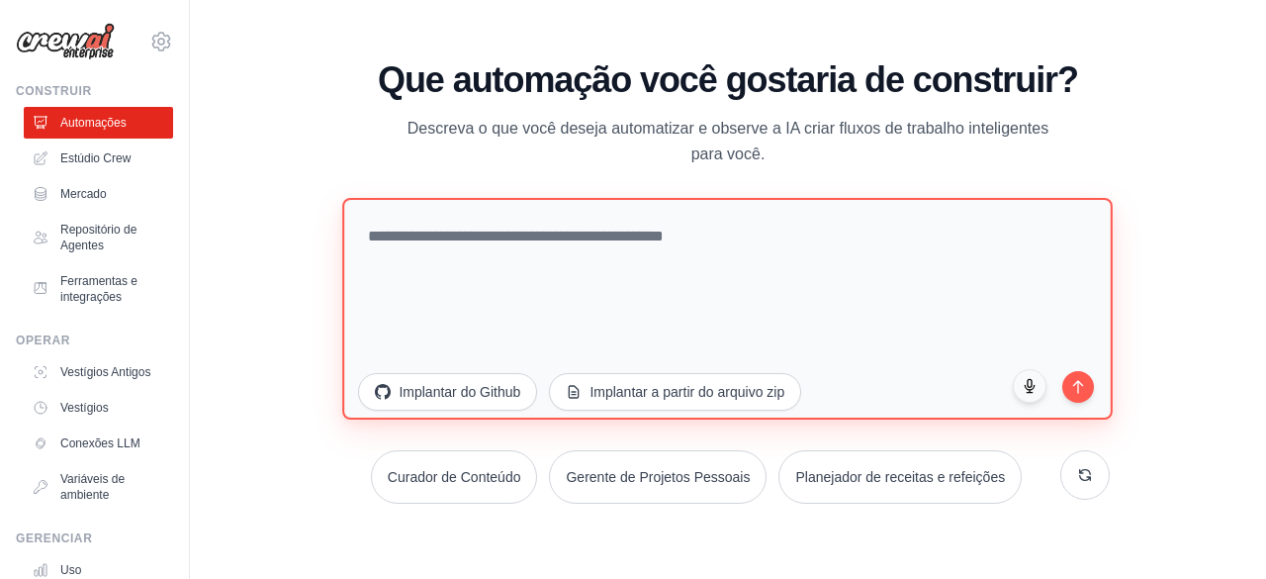
click at [643, 290] on textarea at bounding box center [728, 308] width 771 height 222
